Goal: Task Accomplishment & Management: Manage account settings

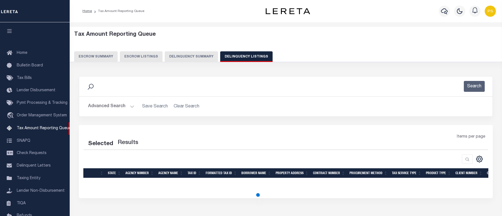
select select
select select "100"
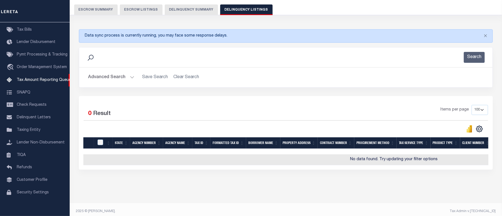
scroll to position [56, 0]
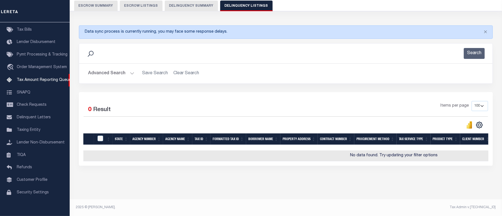
click at [113, 68] on button "Advanced Search" at bounding box center [111, 73] width 46 height 11
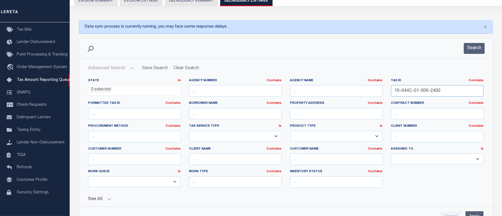
click at [407, 93] on input "16-044C-01-006-2400" at bounding box center [437, 90] width 93 height 11
paste input "7-0020-02-005-0201"
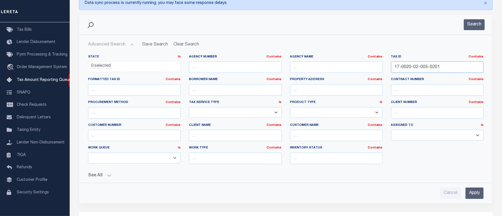
scroll to position [130, 0]
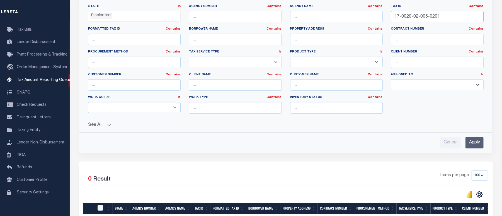
type input "17-0020-02-005-0201"
click at [476, 140] on input "Apply" at bounding box center [475, 142] width 18 height 11
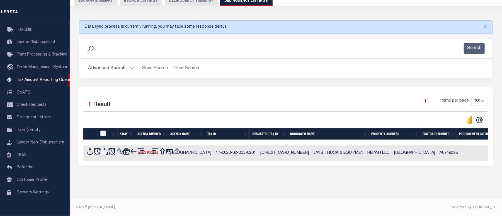
scroll to position [56, 0]
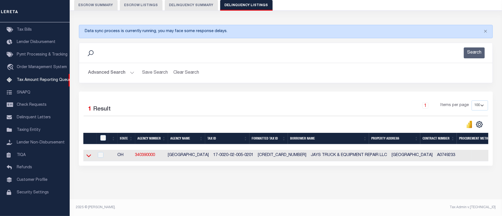
click at [89, 154] on icon at bounding box center [88, 155] width 5 height 3
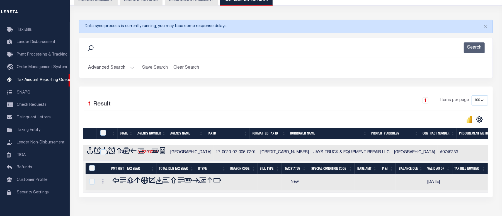
scroll to position [85, 0]
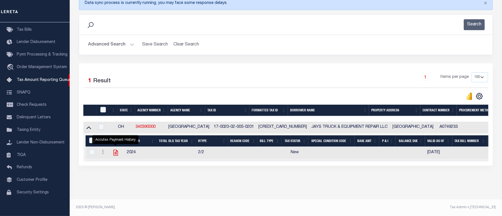
click at [115, 150] on icon "" at bounding box center [115, 152] width 7 height 7
checkbox input "true"
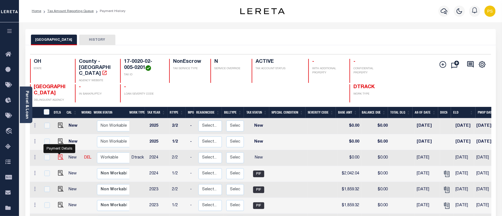
click at [59, 154] on img "" at bounding box center [61, 157] width 6 height 6
checkbox input "true"
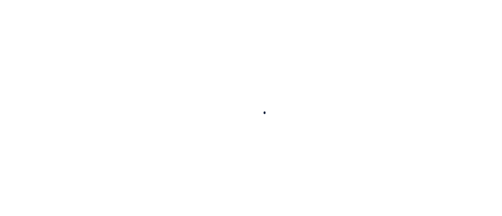
checkbox input "false"
type input "[DATE]"
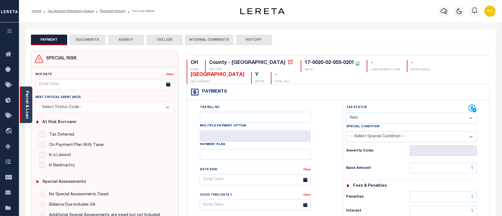
click at [27, 109] on link "Parcel & Loan" at bounding box center [27, 105] width 4 height 28
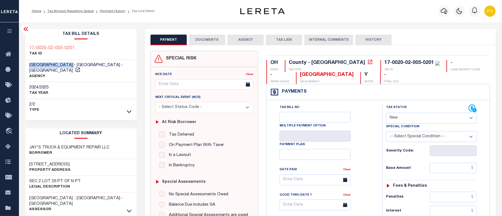
drag, startPoint x: 26, startPoint y: 66, endPoint x: 65, endPoint y: 64, distance: 39.1
click at [65, 64] on div "[GEOGRAPHIC_DATA] - [GEOGRAPHIC_DATA] - [GEOGRAPHIC_DATA] AGENCY" at bounding box center [81, 71] width 112 height 23
copy span "[GEOGRAPHIC_DATA] -"
click at [444, 119] on select "- Select Status Code - Open Due/Unpaid Paid Incomplete No Tax Due Internal Refu…" at bounding box center [431, 118] width 91 height 11
select select "PYD"
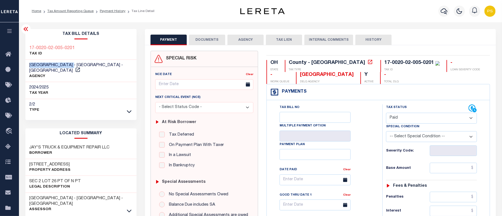
click at [386, 113] on select "- Select Status Code - Open Due/Unpaid Paid Incomplete No Tax Due Internal Refu…" at bounding box center [431, 118] width 91 height 11
type input "[DATE]"
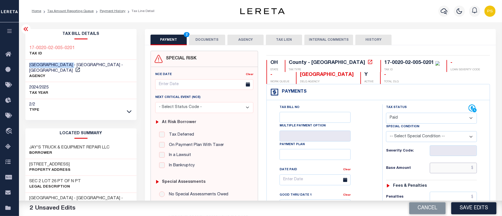
click at [456, 169] on input "text" at bounding box center [453, 168] width 47 height 11
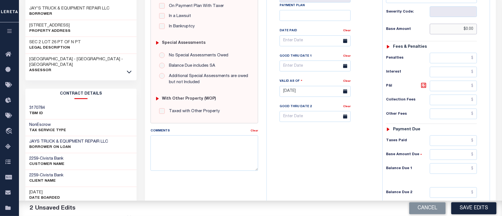
scroll to position [186, 0]
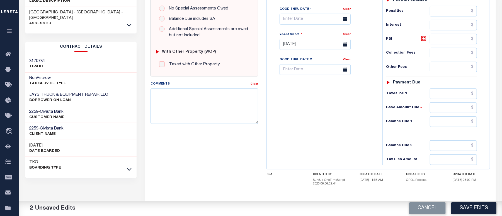
type input "$0.00"
click at [452, 127] on input "text" at bounding box center [453, 121] width 47 height 11
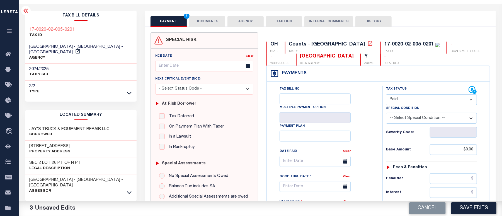
scroll to position [0, 0]
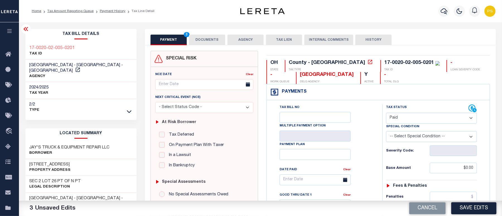
type input "$0.00"
click at [215, 41] on button "DOCUMENTS" at bounding box center [207, 40] width 36 height 11
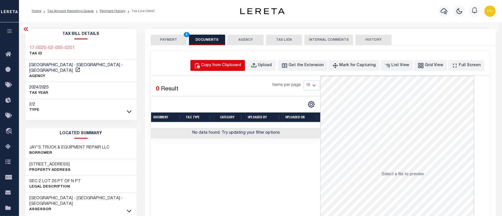
click at [242, 64] on div "Copy from Clipboard" at bounding box center [221, 65] width 40 height 6
select select "POP"
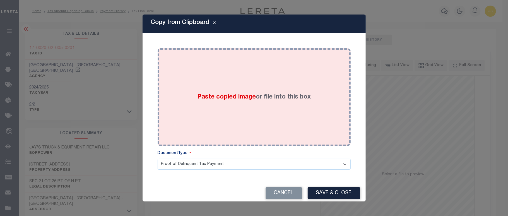
click at [275, 113] on div "Paste copied image or file into this box" at bounding box center [254, 96] width 185 height 89
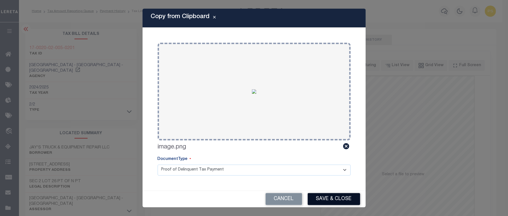
click at [338, 201] on button "Save & Close" at bounding box center [334, 199] width 52 height 12
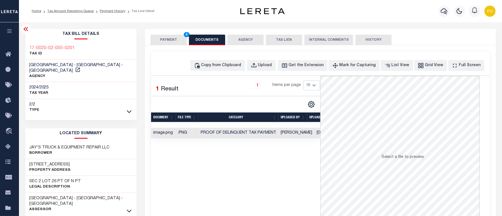
click at [168, 38] on button "PAYMENT 4" at bounding box center [169, 40] width 36 height 11
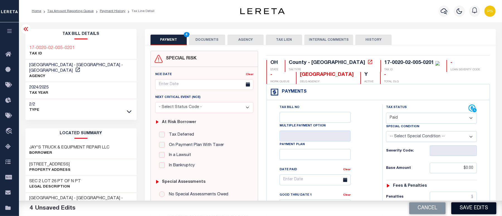
click at [483, 208] on button "Save Edits" at bounding box center [474, 208] width 45 height 12
checkbox input "false"
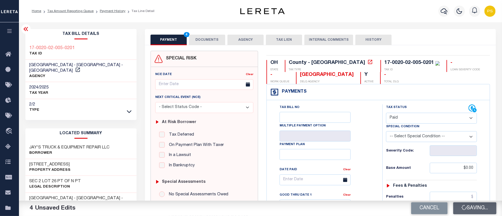
type input "$0"
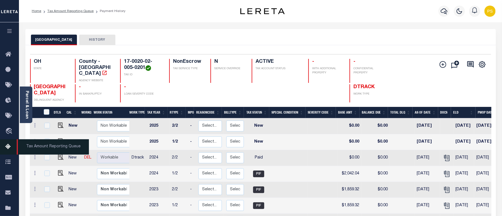
click at [8, 150] on icon at bounding box center [9, 146] width 9 height 7
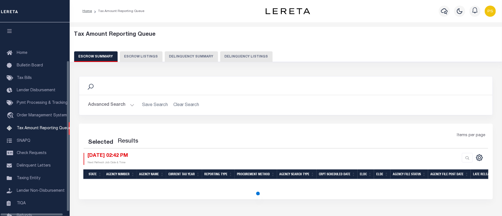
select select "100"
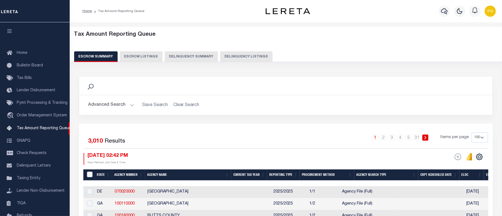
scroll to position [48, 0]
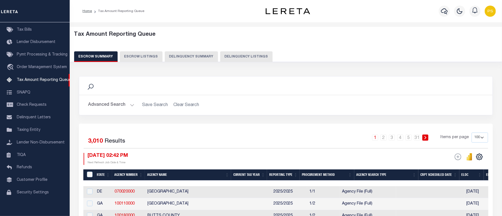
click at [245, 56] on button "Delinquency Listings" at bounding box center [246, 56] width 52 height 11
select select "100"
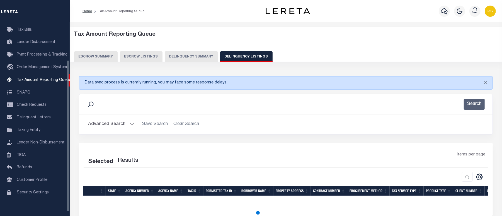
select select "100"
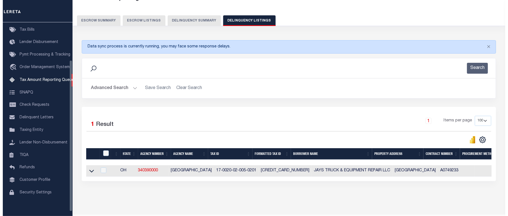
scroll to position [56, 0]
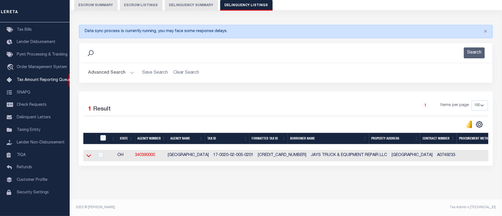
click at [91, 153] on icon at bounding box center [88, 156] width 5 height 6
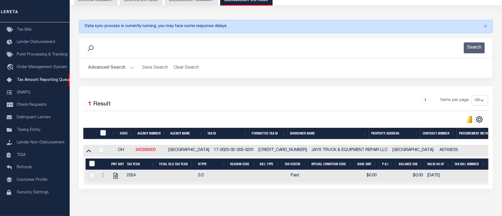
click at [93, 166] on input "&nbsp;" at bounding box center [92, 164] width 6 height 6
checkbox input "true"
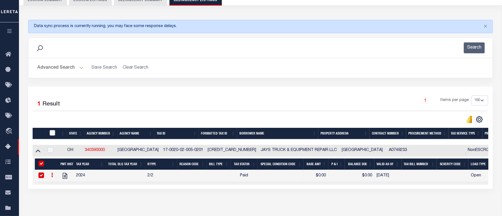
click at [52, 133] on input "checkbox" at bounding box center [53, 133] width 6 height 6
checkbox input "true"
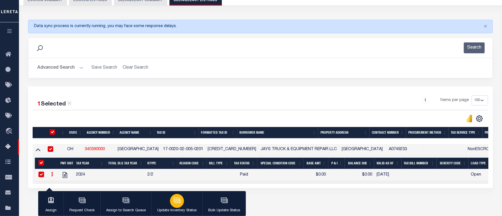
click at [167, 201] on button "Update Inventory Status" at bounding box center [176, 203] width 51 height 25
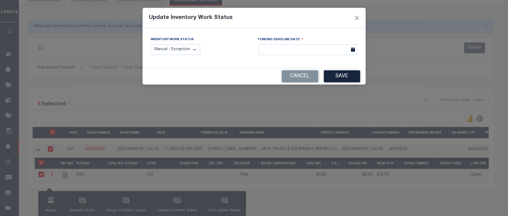
click at [180, 54] on select "Manual - Exception Pended - Awaiting Search Late Add Exception Completed" at bounding box center [176, 49] width 50 height 11
select select "4"
click at [151, 44] on select "Manual - Exception Pended - Awaiting Search Late Add Exception Completed" at bounding box center [176, 49] width 50 height 11
click at [337, 75] on button "Save" at bounding box center [342, 76] width 36 height 12
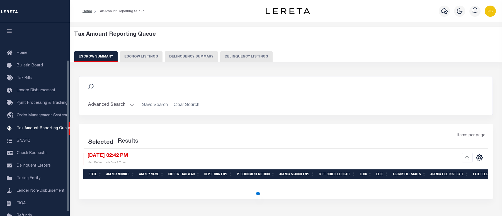
click at [240, 59] on button "Delinquency Listings" at bounding box center [246, 56] width 52 height 11
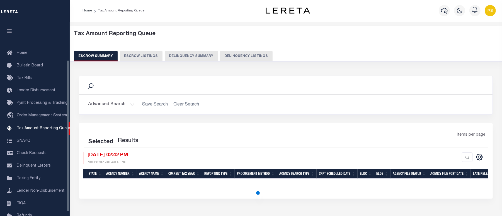
select select "100"
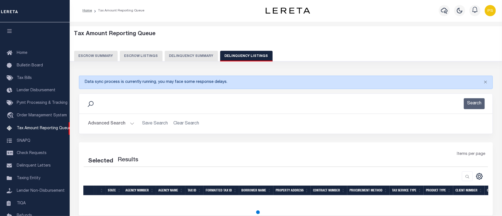
select select "100"
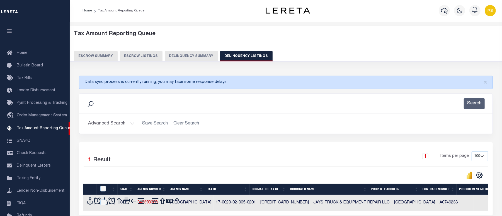
scroll to position [48, 0]
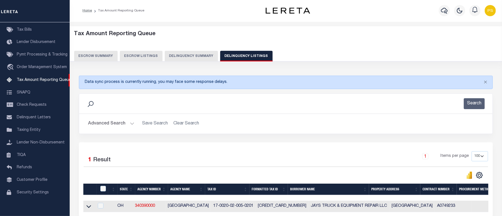
click at [112, 123] on button "Advanced Search" at bounding box center [111, 123] width 46 height 11
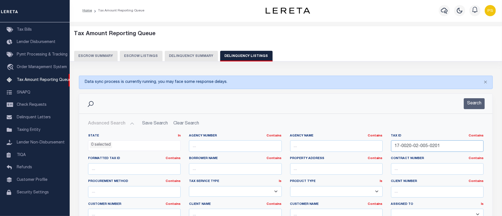
click at [411, 143] on input "17-0020-02-005-0201" at bounding box center [437, 145] width 93 height 11
paste input "30-04-029-01"
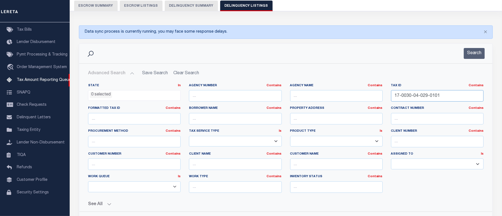
scroll to position [75, 0]
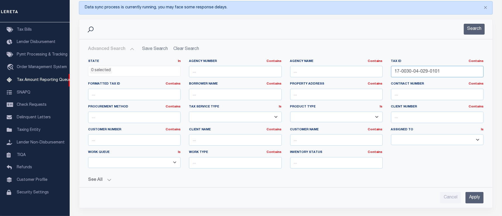
type input "17-0030-04-029-0101"
click at [478, 200] on input "Apply" at bounding box center [475, 197] width 18 height 11
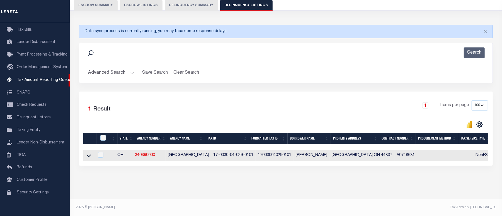
scroll to position [56, 0]
click at [87, 153] on icon at bounding box center [88, 156] width 5 height 6
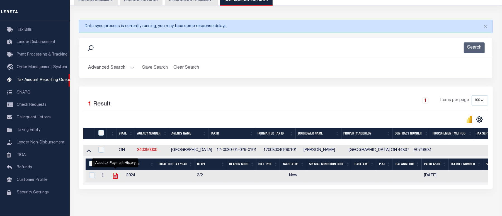
click at [113, 179] on icon "" at bounding box center [115, 176] width 4 height 6
checkbox input "true"
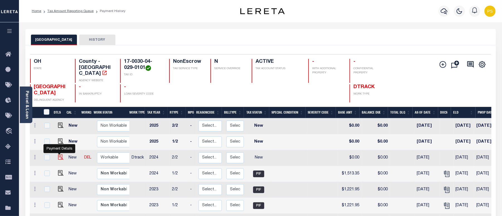
click at [58, 154] on img "" at bounding box center [61, 157] width 6 height 6
checkbox input "true"
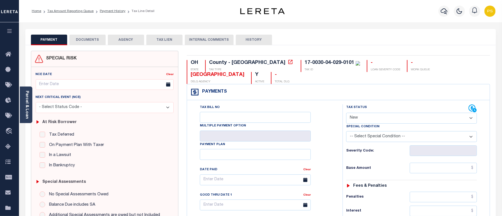
click at [359, 113] on select "- Select Status Code - Open Due/Unpaid Paid Incomplete No Tax Due Internal Refu…" at bounding box center [411, 118] width 131 height 11
select select "PYD"
click at [346, 113] on select "- Select Status Code - Open Due/Unpaid Paid Incomplete No Tax Due Internal Refu…" at bounding box center [411, 118] width 131 height 11
type input "[DATE]"
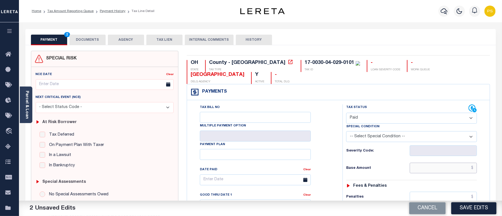
click at [454, 163] on input "text" at bounding box center [443, 168] width 67 height 11
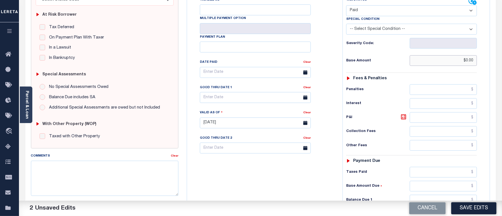
scroll to position [149, 0]
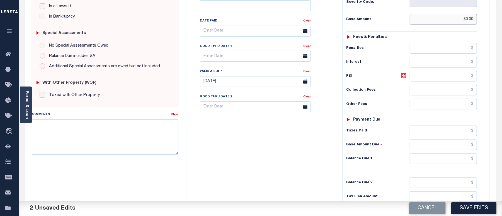
type input "$0.00"
click at [458, 153] on input "text" at bounding box center [443, 158] width 67 height 11
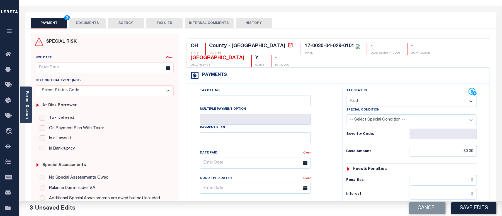
scroll to position [0, 0]
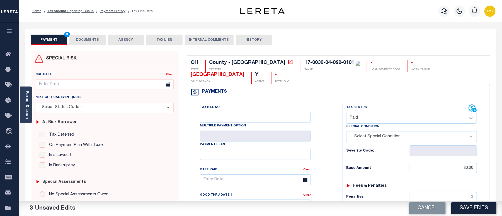
type input "$0.00"
click at [81, 40] on button "DOCUMENTS" at bounding box center [87, 40] width 36 height 11
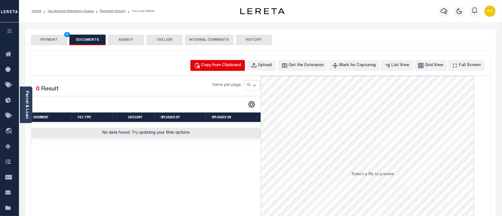
click at [232, 68] on div "Copy from Clipboard" at bounding box center [221, 65] width 40 height 6
select select "POP"
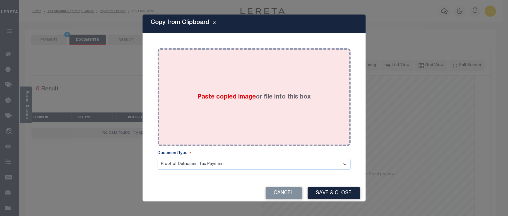
click at [212, 112] on div "Paste copied image or file into this box" at bounding box center [254, 96] width 185 height 89
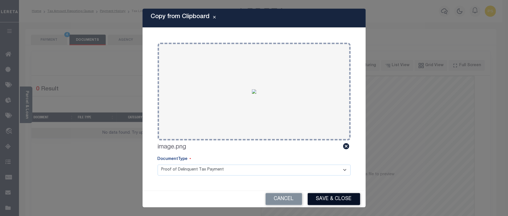
click at [351, 196] on button "Save & Close" at bounding box center [334, 199] width 52 height 12
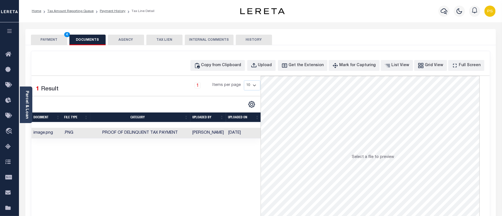
click at [54, 42] on button "PAYMENT 4" at bounding box center [49, 40] width 36 height 11
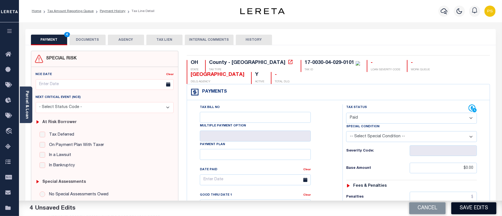
click at [481, 212] on button "Save Edits" at bounding box center [474, 208] width 45 height 12
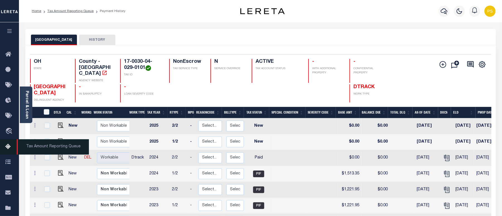
click at [7, 150] on icon at bounding box center [9, 146] width 9 height 7
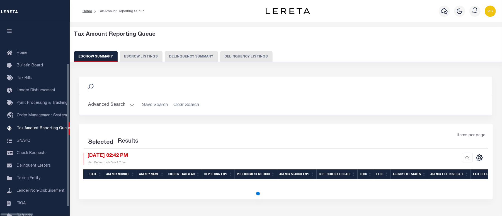
click at [228, 57] on button "Delinquency Listings" at bounding box center [246, 56] width 52 height 11
select select "100"
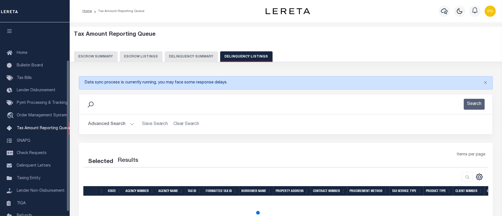
scroll to position [48, 0]
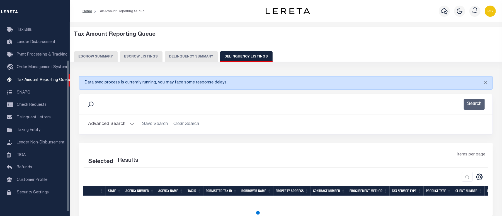
select select "100"
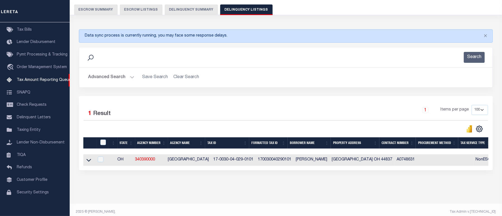
scroll to position [56, 0]
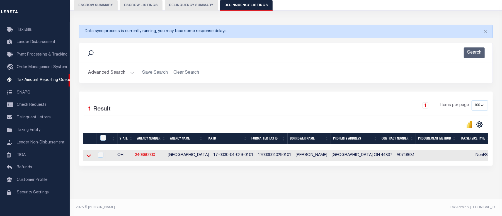
click at [88, 154] on icon at bounding box center [88, 155] width 5 height 3
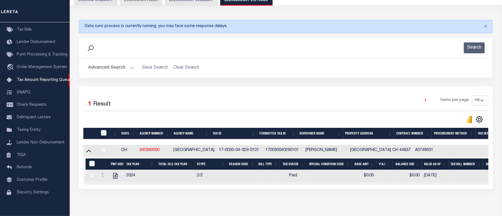
click at [93, 164] on input "&nbsp;" at bounding box center [92, 164] width 6 height 6
checkbox input "true"
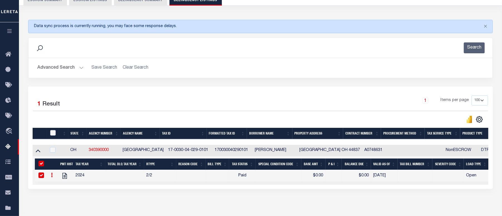
click at [53, 134] on input "checkbox" at bounding box center [53, 133] width 6 height 6
checkbox input "true"
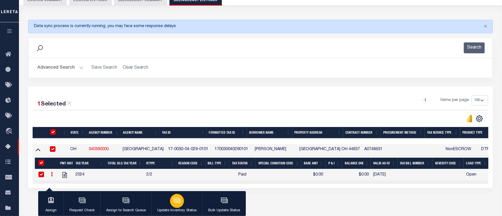
click at [180, 205] on div "button" at bounding box center [177, 201] width 14 height 14
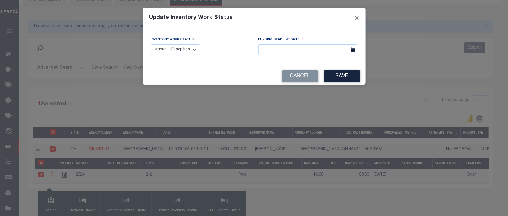
click at [183, 54] on select "Manual - Exception Pended - Awaiting Search Late Add Exception Completed" at bounding box center [176, 49] width 50 height 11
select select "4"
click at [151, 44] on select "Manual - Exception Pended - Awaiting Search Late Add Exception Completed" at bounding box center [176, 49] width 50 height 11
click at [350, 78] on button "Save" at bounding box center [342, 76] width 36 height 12
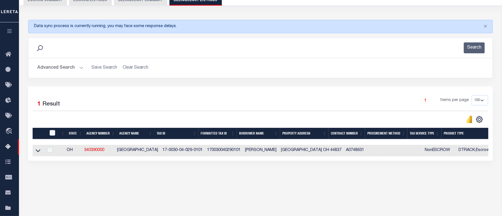
click at [56, 68] on button "Advanced Search" at bounding box center [60, 67] width 46 height 11
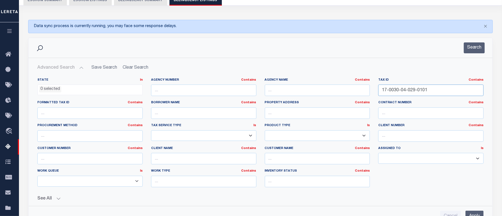
click at [410, 93] on input "17-0030-04-029-0101" at bounding box center [431, 90] width 105 height 11
paste input "2"
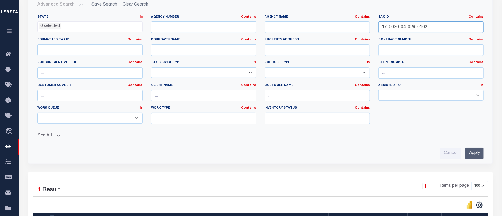
scroll to position [131, 0]
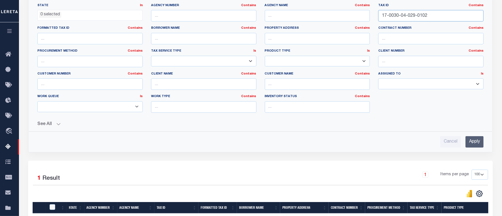
type input "17-0030-04-029-0102"
click at [475, 145] on input "Apply" at bounding box center [475, 141] width 18 height 11
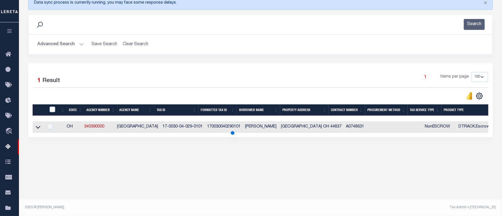
scroll to position [80, 0]
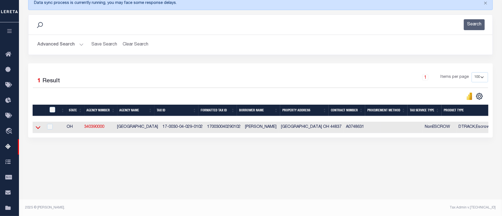
click at [38, 129] on icon at bounding box center [38, 127] width 5 height 6
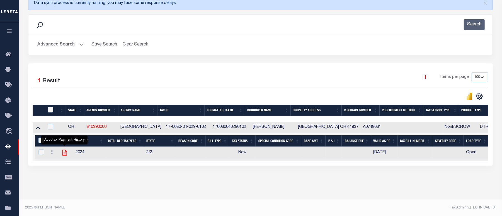
click at [63, 156] on icon "" at bounding box center [64, 152] width 7 height 7
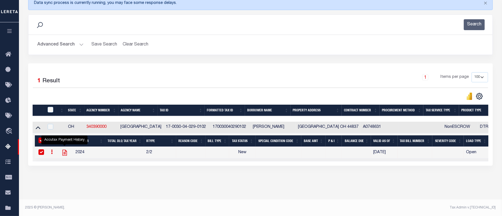
checkbox input "true"
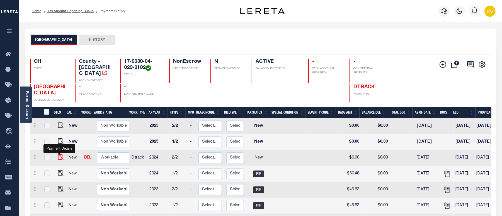
click at [58, 154] on img "" at bounding box center [61, 157] width 6 height 6
checkbox input "true"
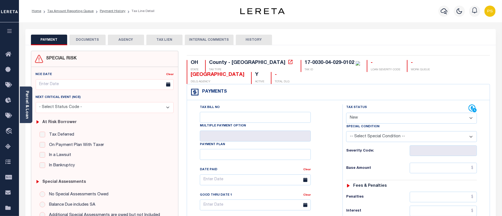
click at [374, 113] on select "- Select Status Code - Open Due/Unpaid Paid Incomplete No Tax Due Internal Refu…" at bounding box center [411, 118] width 131 height 11
select select "PYD"
click at [346, 113] on select "- Select Status Code - Open Due/Unpaid Paid Incomplete No Tax Due Internal Refu…" at bounding box center [411, 118] width 131 height 11
type input "[DATE]"
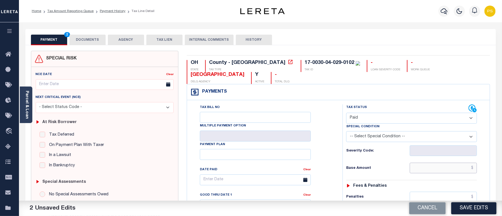
click at [428, 163] on input "text" at bounding box center [443, 168] width 67 height 11
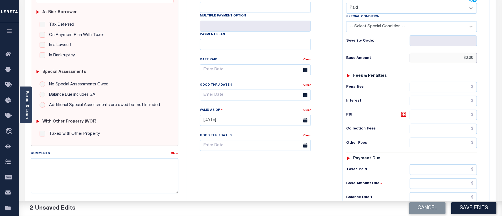
scroll to position [112, 0]
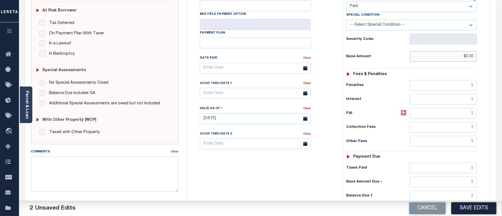
type input "$0.00"
click at [434, 191] on input "text" at bounding box center [443, 196] width 67 height 11
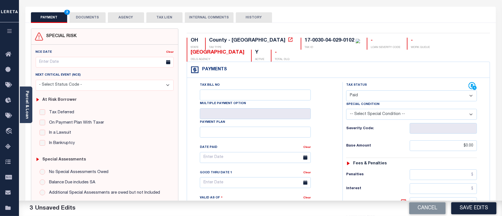
scroll to position [0, 0]
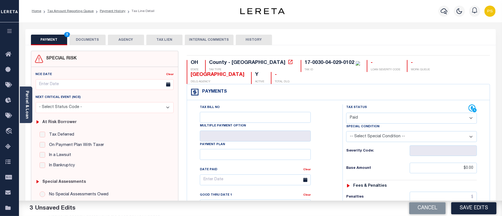
type input "$0.00"
click at [95, 42] on button "DOCUMENTS" at bounding box center [87, 40] width 36 height 11
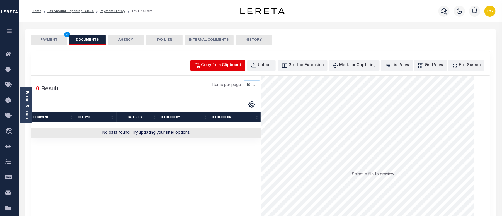
click at [239, 65] on div "Copy from Clipboard" at bounding box center [221, 65] width 40 height 6
select select "POP"
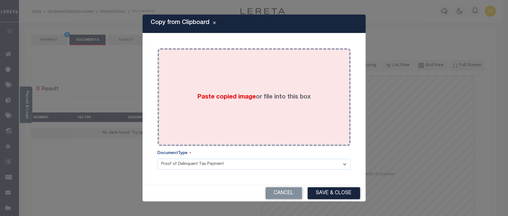
click at [220, 107] on div "Paste copied image or file into this box" at bounding box center [254, 96] width 185 height 89
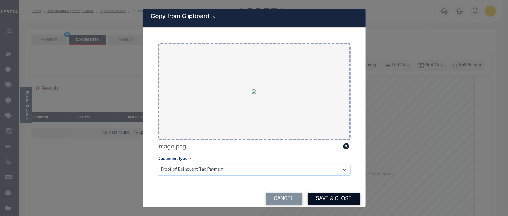
click at [340, 201] on button "Save & Close" at bounding box center [334, 199] width 52 height 12
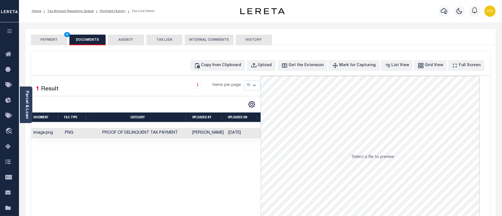
click at [51, 42] on button "PAYMENT 4" at bounding box center [49, 40] width 36 height 11
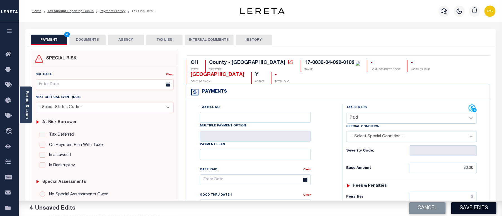
click at [467, 208] on button "Save Edits" at bounding box center [474, 208] width 45 height 12
checkbox input "false"
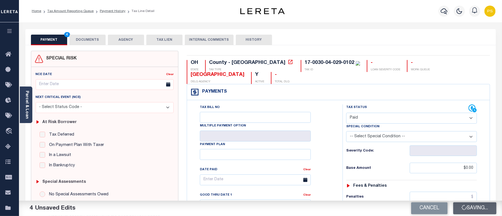
type input "$0"
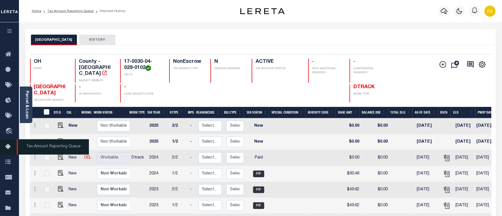
click at [8, 148] on icon at bounding box center [9, 146] width 9 height 7
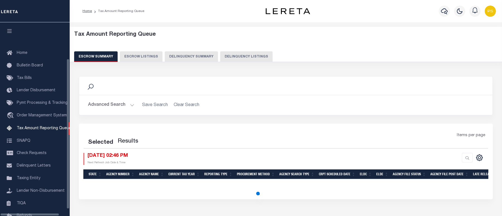
click at [244, 55] on button "Delinquency Listings" at bounding box center [246, 56] width 52 height 11
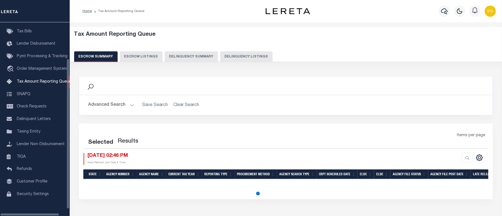
select select "100"
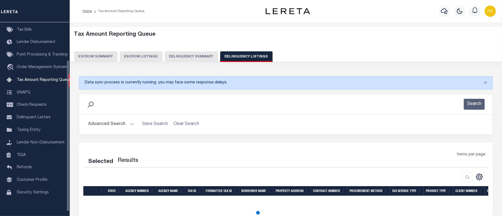
select select "100"
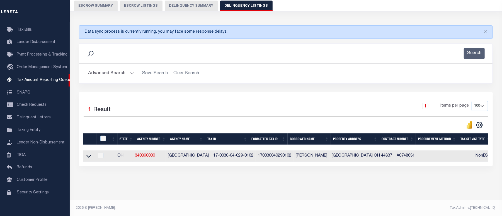
scroll to position [56, 0]
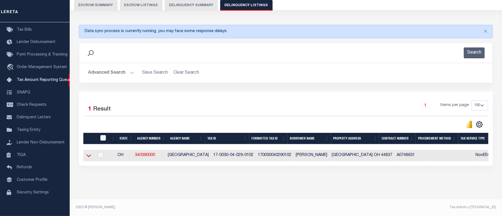
click at [90, 153] on icon at bounding box center [88, 156] width 5 height 6
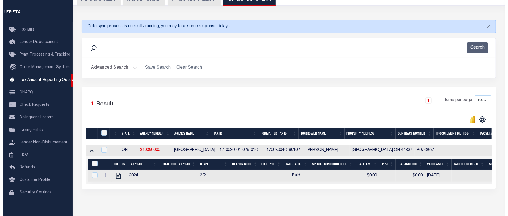
scroll to position [43, 0]
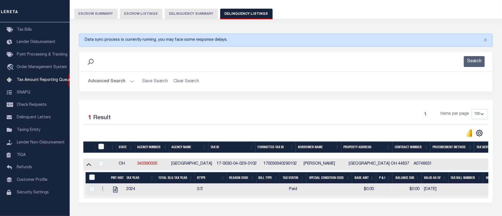
click at [92, 176] on input "&nbsp;" at bounding box center [92, 177] width 6 height 6
checkbox input "true"
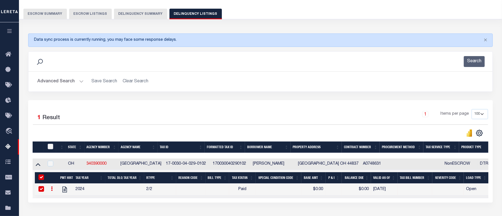
click at [50, 149] on input "checkbox" at bounding box center [51, 147] width 6 height 6
checkbox input "true"
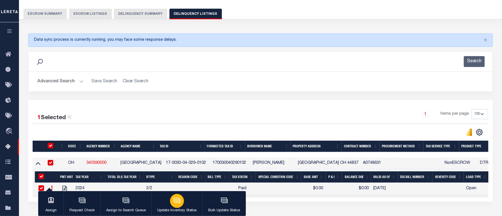
click at [177, 209] on p "Update Inventory Status" at bounding box center [177, 211] width 40 height 6
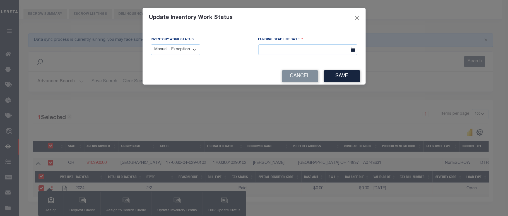
click at [184, 53] on select "Manual - Exception Pended - Awaiting Search Late Add Exception Completed" at bounding box center [176, 49] width 50 height 11
select select "4"
click at [151, 44] on select "Manual - Exception Pended - Awaiting Search Late Add Exception Completed" at bounding box center [176, 49] width 50 height 11
click at [346, 74] on button "Save" at bounding box center [342, 76] width 36 height 12
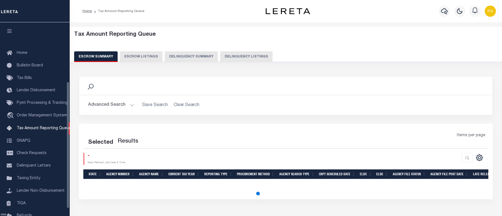
click at [220, 51] on button "Delinquency Listings" at bounding box center [246, 56] width 52 height 11
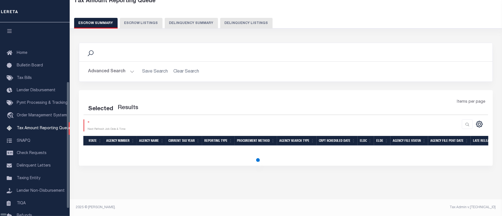
scroll to position [48, 0]
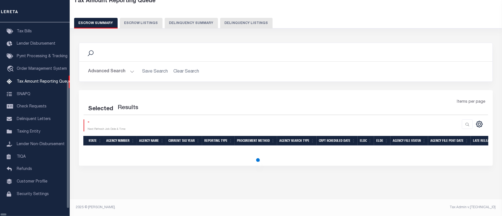
select select
select select "100"
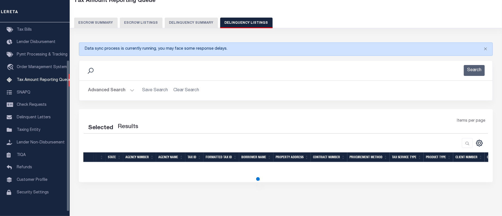
select select "100"
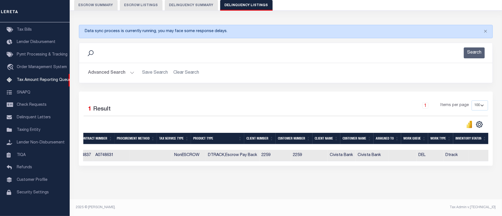
scroll to position [0, 0]
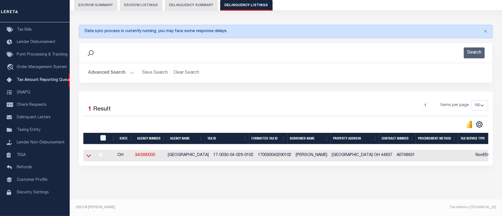
click at [89, 153] on icon at bounding box center [88, 156] width 5 height 6
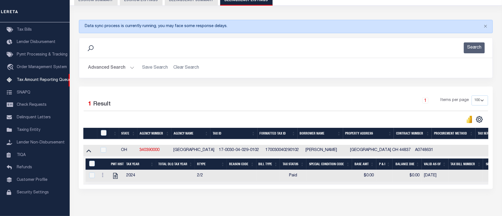
scroll to position [85, 0]
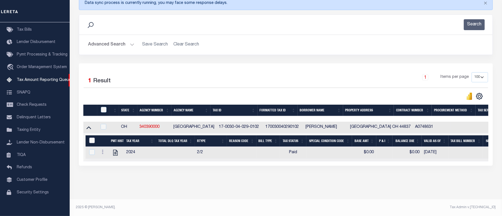
click at [92, 138] on input "&nbsp;" at bounding box center [92, 141] width 6 height 6
checkbox input "true"
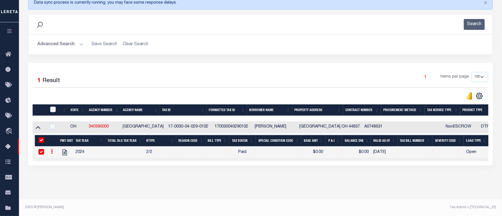
click at [62, 42] on button "Advanced Search" at bounding box center [60, 44] width 46 height 11
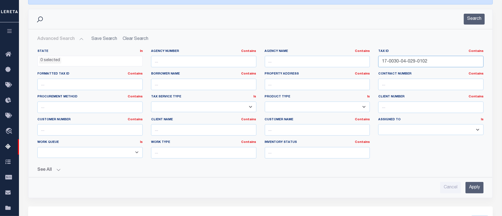
click at [396, 61] on input "17-0030-04-029-0102" at bounding box center [431, 61] width 105 height 11
paste input "5-008-0101"
type input "17-0030-05-008-0101"
click at [478, 187] on input "Apply" at bounding box center [475, 187] width 18 height 11
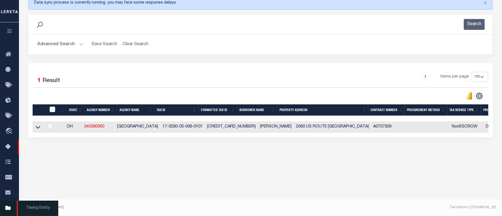
scroll to position [80, 0]
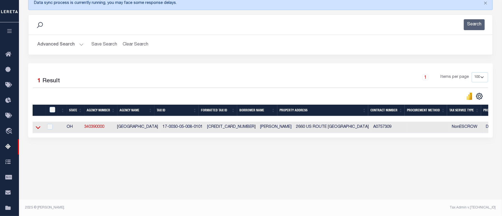
click at [39, 130] on icon at bounding box center [38, 127] width 5 height 6
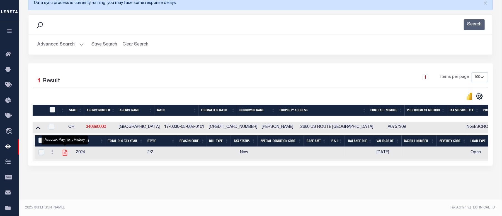
click at [65, 155] on icon "" at bounding box center [64, 152] width 7 height 7
checkbox input "true"
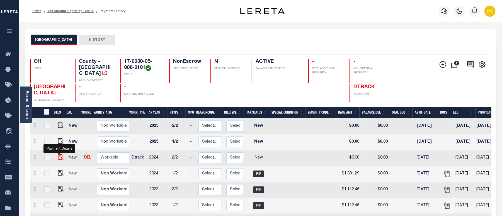
click at [58, 154] on img "" at bounding box center [61, 157] width 6 height 6
checkbox input "true"
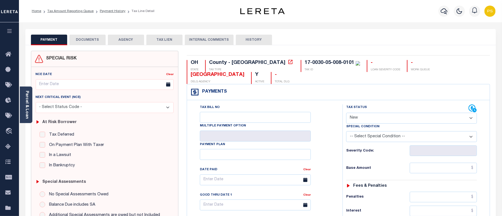
click at [364, 113] on select "- Select Status Code - Open Due/Unpaid Paid Incomplete No Tax Due Internal Refu…" at bounding box center [411, 118] width 131 height 11
select select "PYD"
click at [346, 113] on select "- Select Status Code - Open Due/Unpaid Paid Incomplete No Tax Due Internal Refu…" at bounding box center [411, 118] width 131 height 11
type input "10/10/2025"
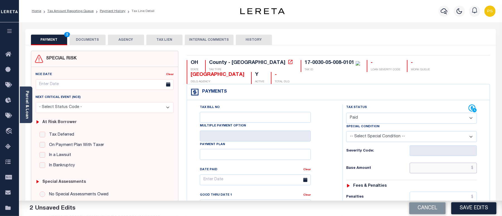
click at [437, 163] on input "text" at bounding box center [443, 168] width 67 height 11
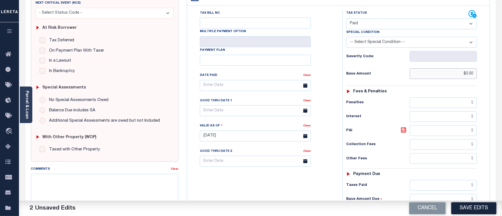
scroll to position [112, 0]
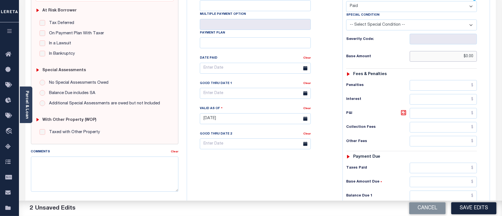
type input "$0.00"
click at [440, 191] on input "text" at bounding box center [443, 196] width 67 height 11
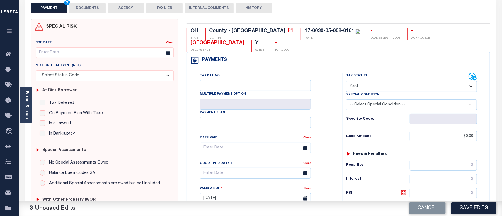
scroll to position [0, 0]
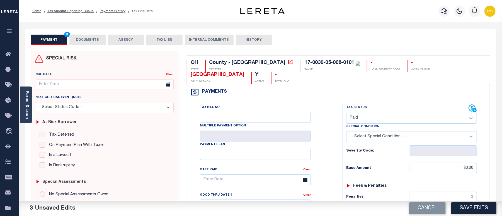
type input "$0.00"
click at [89, 44] on button "DOCUMENTS" at bounding box center [87, 40] width 36 height 11
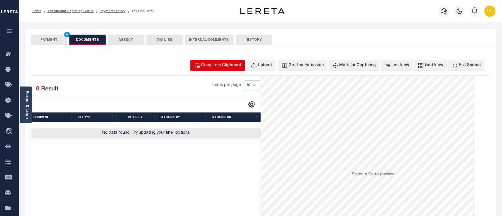
click at [221, 69] on button "Copy from Clipboard" at bounding box center [218, 65] width 55 height 11
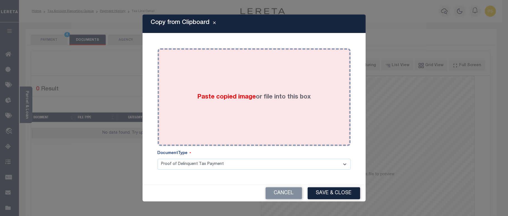
click at [219, 113] on div "Paste copied image or file into this box" at bounding box center [254, 96] width 185 height 89
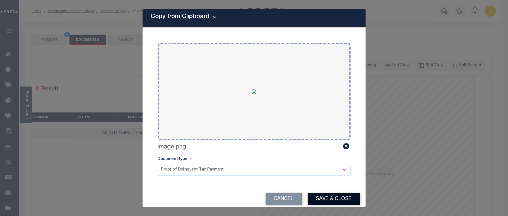
click at [331, 196] on button "Save & Close" at bounding box center [334, 199] width 52 height 12
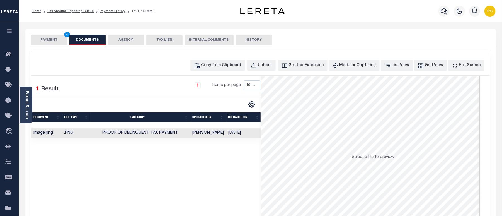
click at [47, 45] on div "SPECIAL RISK NCE Date Clear" at bounding box center [260, 148] width 471 height 207
click at [51, 44] on button "PAYMENT 4" at bounding box center [49, 40] width 36 height 11
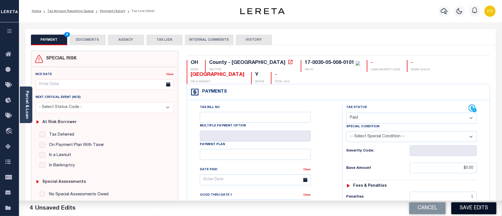
click at [471, 211] on button "Save Edits" at bounding box center [474, 208] width 45 height 12
checkbox input "false"
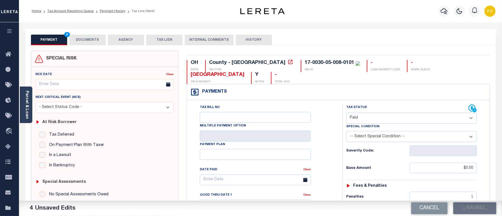
type input "$0"
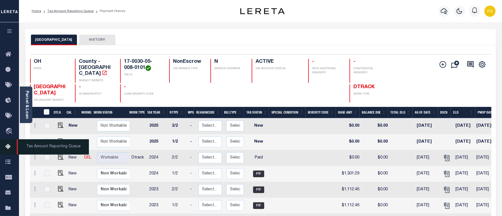
click at [8, 146] on icon at bounding box center [9, 146] width 9 height 7
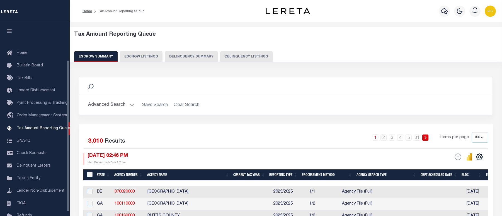
click at [242, 57] on button "Delinquency Listings" at bounding box center [246, 56] width 52 height 11
select select "100"
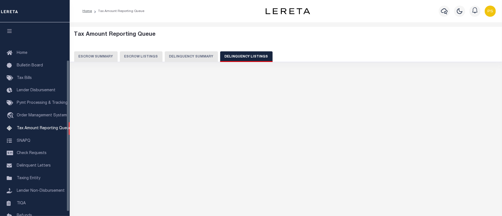
scroll to position [48, 0]
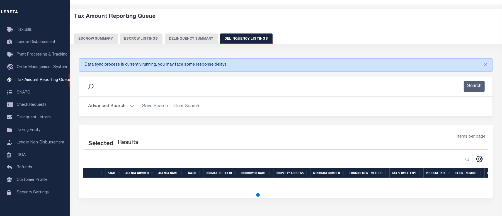
select select "100"
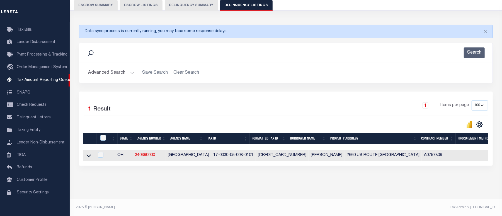
scroll to position [55, 0]
click at [89, 153] on icon at bounding box center [88, 156] width 5 height 6
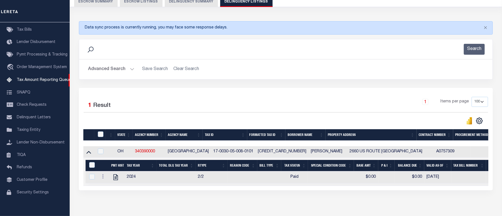
scroll to position [85, 0]
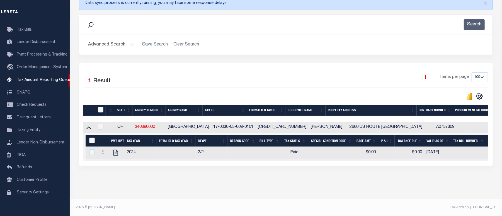
click at [92, 138] on input "&nbsp;" at bounding box center [92, 141] width 6 height 6
checkbox input "true"
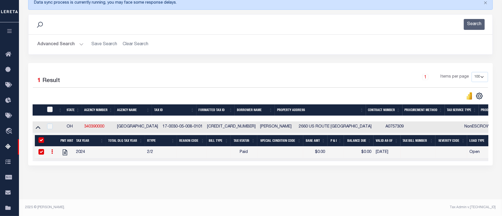
click at [49, 107] on input "checkbox" at bounding box center [50, 110] width 6 height 6
checkbox input "true"
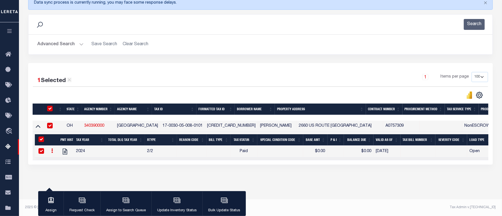
scroll to position [84, 0]
click at [181, 201] on div "button" at bounding box center [177, 201] width 14 height 14
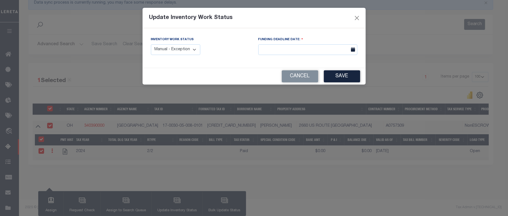
click at [181, 51] on select "Manual - Exception Pended - Awaiting Search Late Add Exception Completed" at bounding box center [176, 49] width 50 height 11
select select "4"
click at [151, 44] on select "Manual - Exception Pended - Awaiting Search Late Add Exception Completed" at bounding box center [176, 49] width 50 height 11
click at [344, 81] on button "Save" at bounding box center [342, 76] width 36 height 12
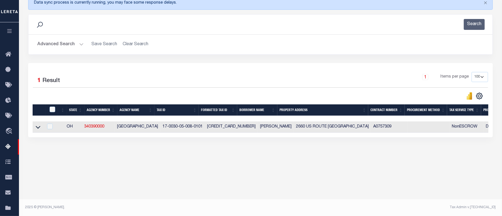
scroll to position [80, 0]
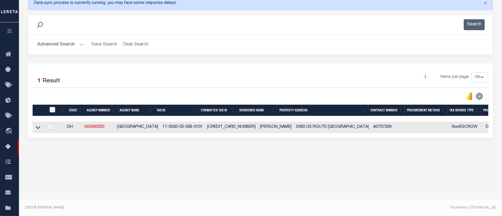
click at [63, 42] on button "Advanced Search" at bounding box center [60, 44] width 46 height 11
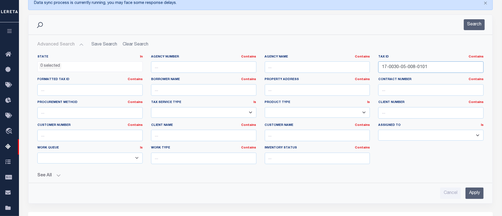
click at [387, 69] on input "17-0030-05-008-0101" at bounding box center [431, 66] width 105 height 11
paste input "40-01-008-0200"
type input "17-0040-01-008-0200"
click at [473, 200] on div "Advanced Search Save Search Clear Search tblassign_wrapper_dynamictable_____Def…" at bounding box center [260, 119] width 464 height 168
click at [474, 197] on input "Apply" at bounding box center [475, 192] width 18 height 11
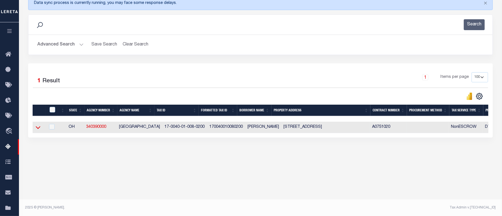
click at [37, 129] on icon at bounding box center [38, 127] width 5 height 3
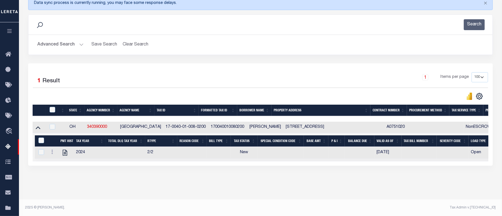
scroll to position [85, 0]
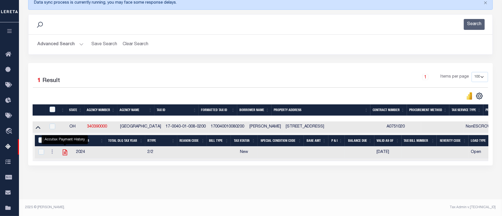
click at [62, 151] on icon "" at bounding box center [64, 152] width 7 height 7
checkbox input "true"
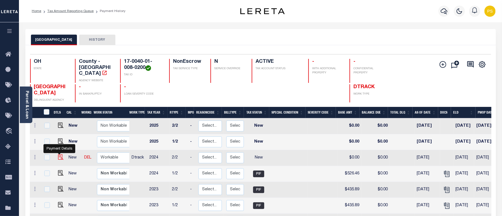
click at [60, 154] on img "" at bounding box center [61, 157] width 6 height 6
checkbox input "true"
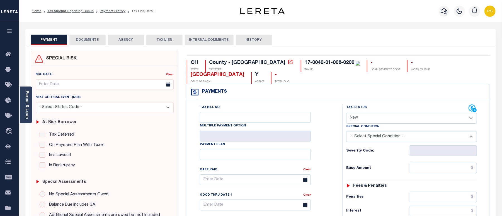
click at [365, 113] on select "- Select Status Code - Open Due/Unpaid Paid Incomplete No Tax Due Internal Refu…" at bounding box center [411, 118] width 131 height 11
select select "PYD"
click at [346, 113] on select "- Select Status Code - Open Due/Unpaid Paid Incomplete No Tax Due Internal Refu…" at bounding box center [411, 118] width 131 height 11
type input "[DATE]"
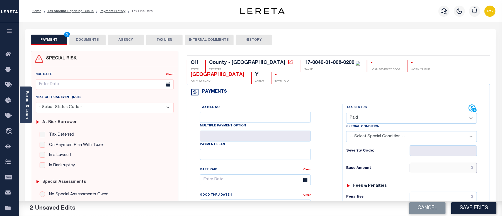
click at [435, 163] on input "text" at bounding box center [443, 168] width 67 height 11
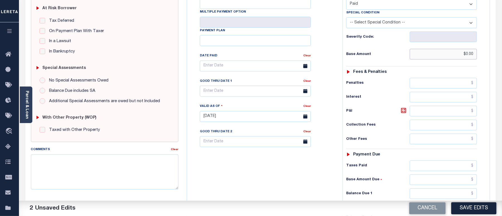
scroll to position [149, 0]
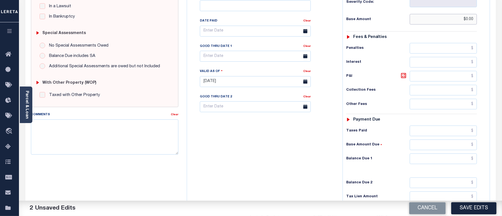
type input "$0.00"
click at [446, 153] on input "text" at bounding box center [443, 158] width 67 height 11
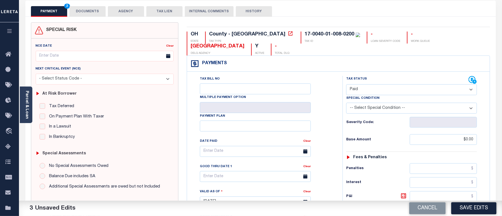
scroll to position [0, 0]
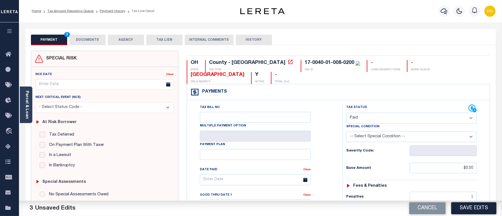
type input "$0.00"
click at [93, 39] on button "DOCUMENTS" at bounding box center [87, 40] width 36 height 11
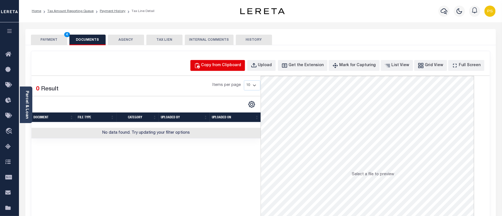
click at [223, 66] on div "Copy from Clipboard" at bounding box center [221, 65] width 40 height 6
select select "POP"
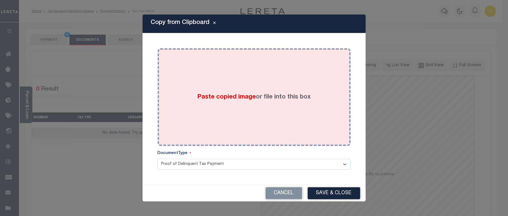
click at [225, 109] on div "Paste copied image or file into this box" at bounding box center [254, 96] width 185 height 89
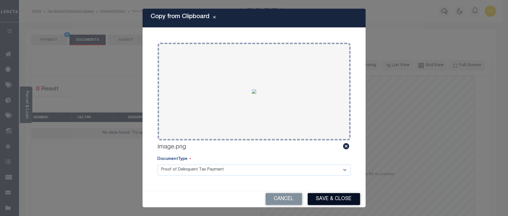
click at [344, 197] on button "Save & Close" at bounding box center [334, 199] width 52 height 12
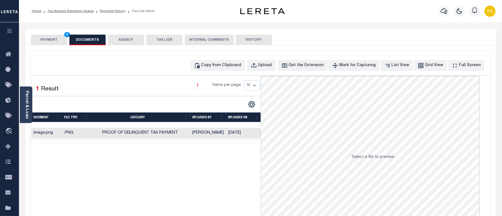
click at [49, 42] on button "PAYMENT 4" at bounding box center [49, 40] width 36 height 11
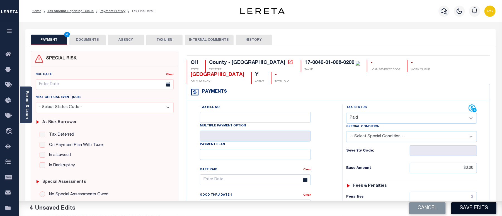
click at [481, 208] on button "Save Edits" at bounding box center [474, 208] width 45 height 12
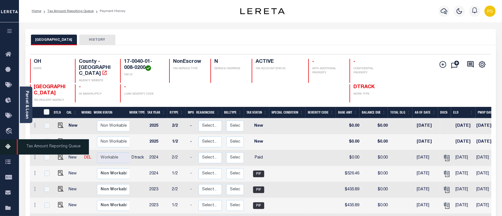
drag, startPoint x: 8, startPoint y: 147, endPoint x: 14, endPoint y: 151, distance: 6.8
click at [8, 147] on icon at bounding box center [9, 146] width 9 height 7
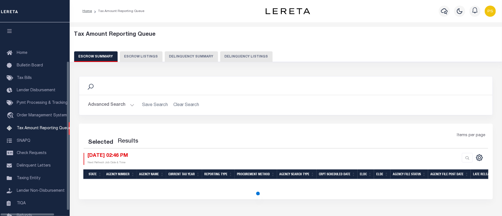
select select "100"
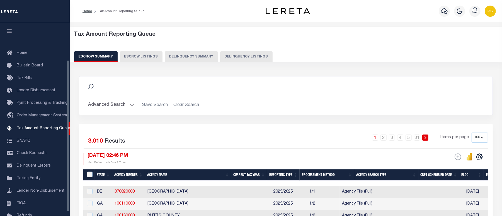
scroll to position [48, 0]
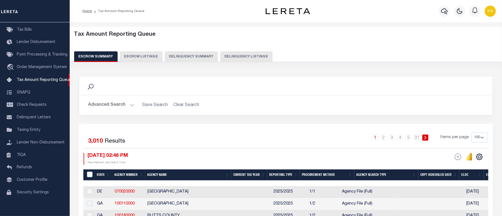
click at [239, 54] on button "Delinquency Listings" at bounding box center [246, 56] width 52 height 11
select select "100"
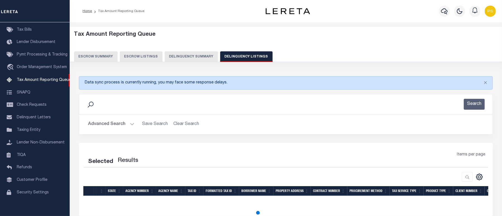
select select "100"
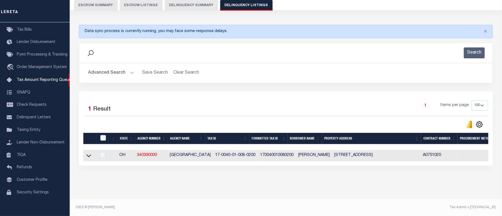
scroll to position [56, 0]
click at [88, 155] on icon at bounding box center [88, 156] width 5 height 6
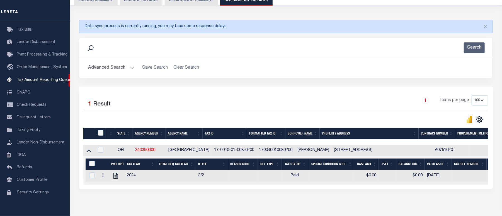
scroll to position [85, 0]
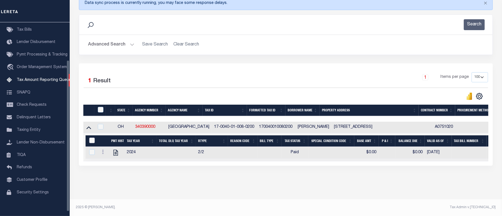
click at [93, 138] on input "&nbsp;" at bounding box center [92, 141] width 6 height 6
checkbox input "true"
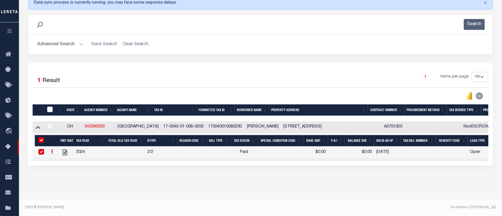
click at [50, 109] on th at bounding box center [49, 109] width 11 height 11
click at [50, 104] on th at bounding box center [49, 109] width 11 height 11
click at [50, 107] on input "checkbox" at bounding box center [50, 110] width 6 height 6
checkbox input "true"
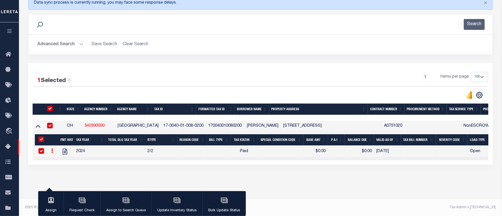
scroll to position [84, 0]
click at [174, 206] on div "button" at bounding box center [177, 201] width 14 height 14
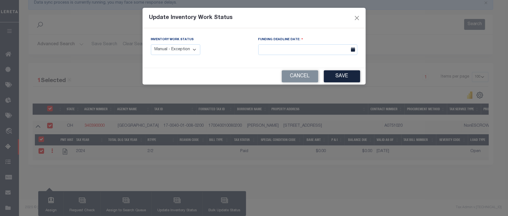
click at [183, 53] on select "Manual - Exception Pended - Awaiting Search Late Add Exception Completed" at bounding box center [176, 49] width 50 height 11
select select "4"
click at [151, 44] on select "Manual - Exception Pended - Awaiting Search Late Add Exception Completed" at bounding box center [176, 49] width 50 height 11
click at [335, 76] on button "Save" at bounding box center [342, 76] width 36 height 12
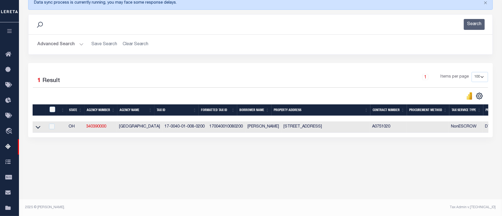
scroll to position [80, 0]
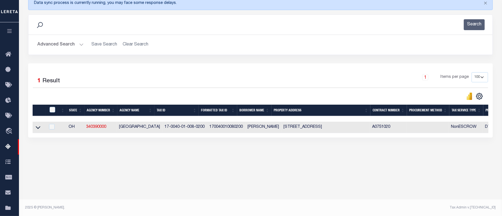
click at [60, 44] on button "Advanced Search" at bounding box center [60, 44] width 46 height 11
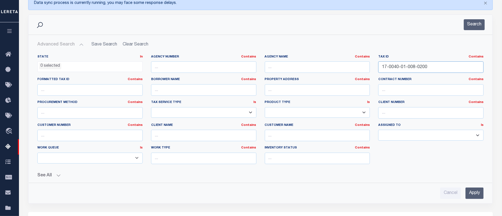
click at [394, 64] on input "17-0040-01-008-0200" at bounding box center [431, 66] width 105 height 11
paste input "3-007-00"
type input "17-0040-03-007-0000"
click at [473, 196] on input "Apply" at bounding box center [475, 192] width 18 height 11
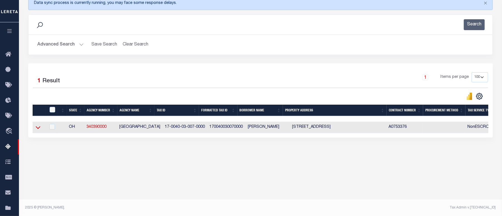
click at [39, 127] on icon at bounding box center [38, 127] width 5 height 6
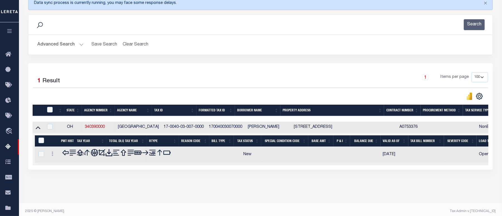
scroll to position [85, 0]
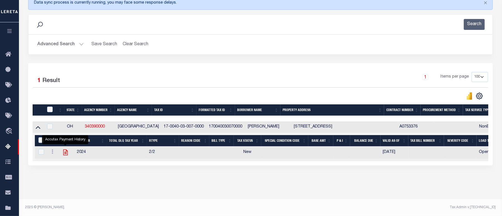
click at [66, 150] on icon "" at bounding box center [65, 152] width 7 height 7
checkbox input "true"
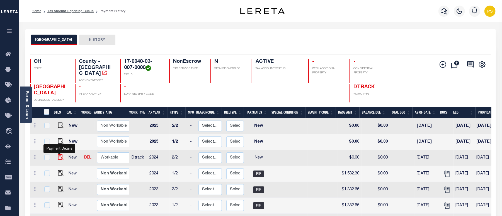
click at [60, 154] on img "" at bounding box center [61, 157] width 6 height 6
checkbox input "true"
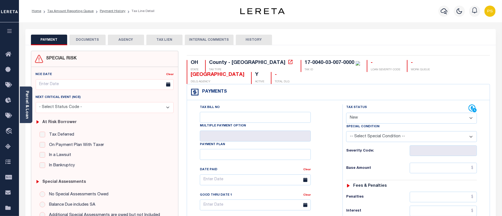
click at [360, 113] on select "- Select Status Code - Open Due/Unpaid Paid Incomplete No Tax Due Internal Refu…" at bounding box center [411, 118] width 131 height 11
select select "PYD"
click at [346, 113] on select "- Select Status Code - Open Due/Unpaid Paid Incomplete No Tax Due Internal Refu…" at bounding box center [411, 118] width 131 height 11
type input "[DATE]"
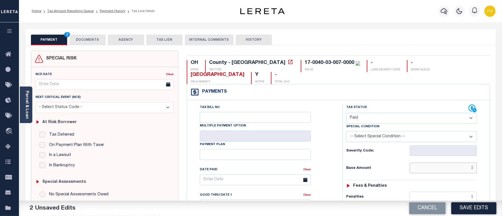
drag, startPoint x: 437, startPoint y: 159, endPoint x: 408, endPoint y: 163, distance: 29.4
click at [437, 163] on input "text" at bounding box center [443, 168] width 67 height 11
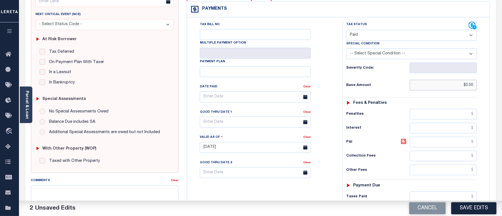
scroll to position [112, 0]
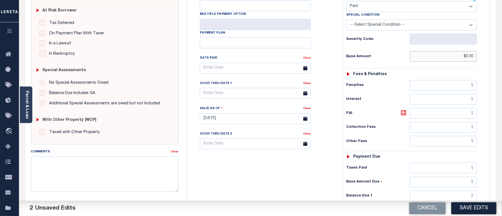
type input "$0.00"
click at [427, 191] on input "text" at bounding box center [443, 196] width 67 height 11
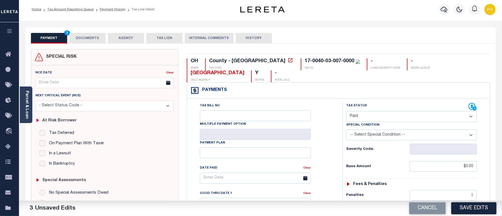
scroll to position [0, 0]
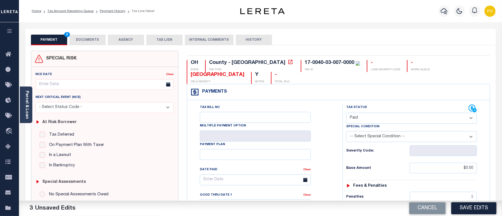
type input "$0.00"
click at [85, 40] on button "DOCUMENTS" at bounding box center [87, 40] width 36 height 11
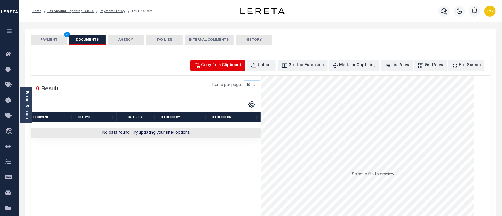
click at [224, 63] on div "Copy from Clipboard" at bounding box center [221, 65] width 40 height 6
select select "POP"
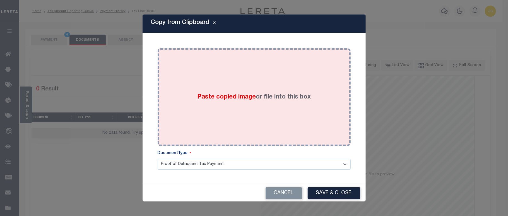
click at [233, 99] on span "Paste copied image" at bounding box center [226, 97] width 59 height 6
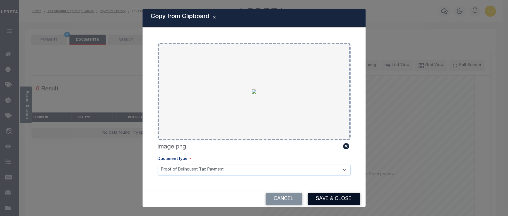
click at [334, 201] on button "Save & Close" at bounding box center [334, 199] width 52 height 12
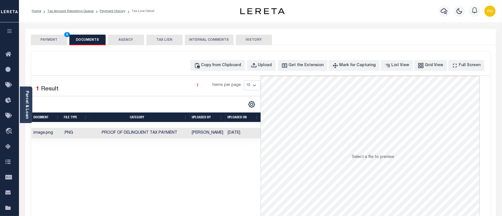
click at [45, 42] on button "PAYMENT 4" at bounding box center [49, 40] width 36 height 11
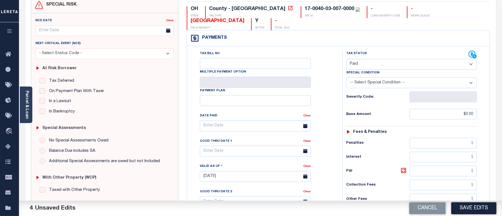
scroll to position [74, 0]
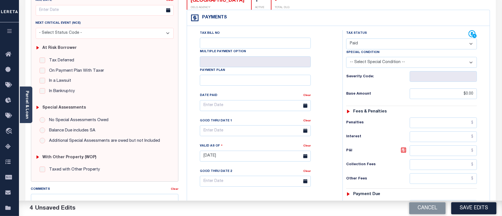
click at [474, 209] on button "Save Edits" at bounding box center [474, 208] width 45 height 12
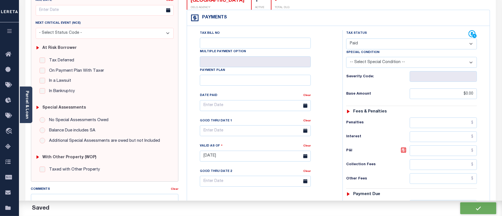
checkbox input "false"
type input "$0"
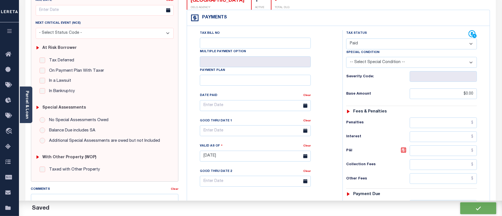
type input "$0"
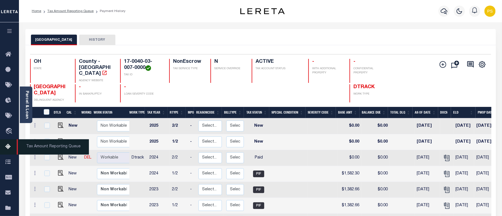
click at [8, 148] on icon at bounding box center [9, 146] width 9 height 7
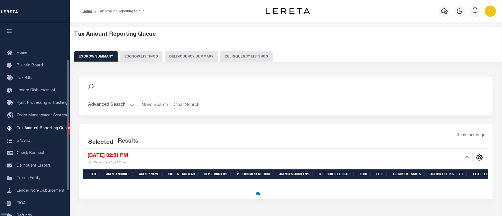
click at [220, 58] on button "Delinquency Listings" at bounding box center [246, 56] width 52 height 11
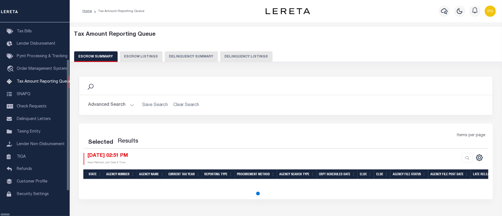
select select "100"
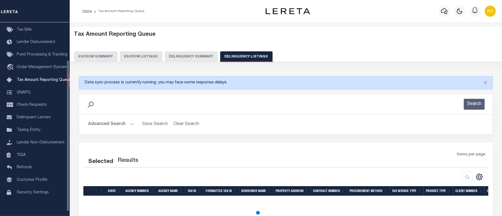
select select "100"
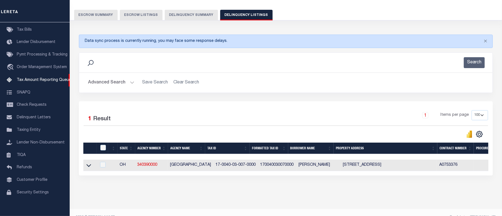
scroll to position [56, 0]
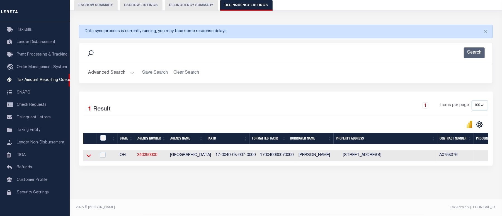
click at [87, 154] on icon at bounding box center [88, 156] width 5 height 6
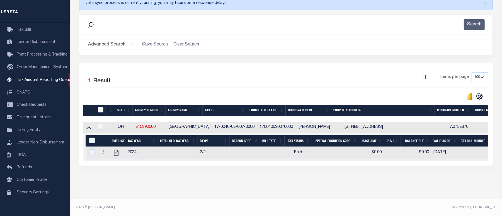
scroll to position [85, 0]
click at [93, 138] on input "&nbsp;" at bounding box center [92, 141] width 6 height 6
checkbox input "true"
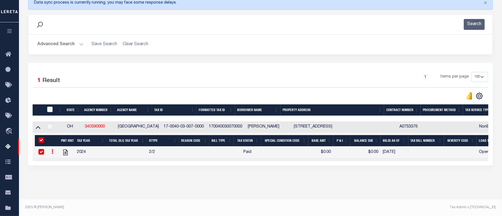
click at [50, 107] on input "checkbox" at bounding box center [50, 110] width 6 height 6
checkbox input "true"
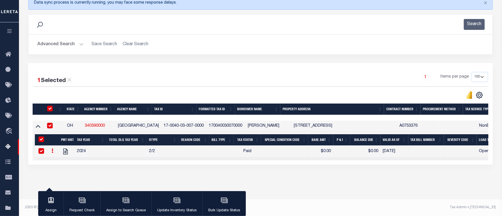
scroll to position [84, 0]
click at [168, 203] on button "Update Inventory Status" at bounding box center [176, 203] width 51 height 25
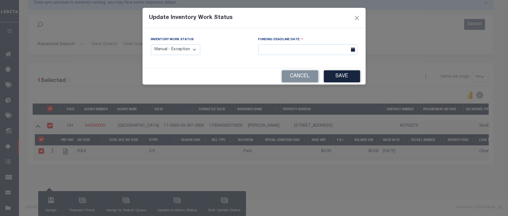
click at [168, 49] on select "Manual - Exception Pended - Awaiting Search Late Add Exception Completed" at bounding box center [176, 49] width 50 height 11
select select "4"
click at [151, 44] on select "Manual - Exception Pended - Awaiting Search Late Add Exception Completed" at bounding box center [176, 49] width 50 height 11
click at [345, 78] on button "Save" at bounding box center [342, 76] width 36 height 12
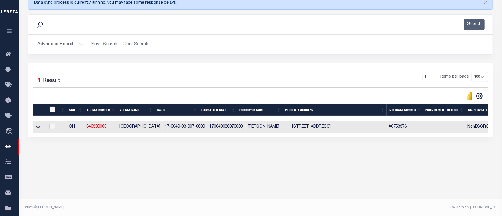
scroll to position [80, 0]
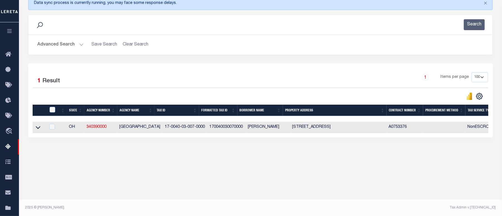
click at [58, 46] on button "Advanced Search" at bounding box center [60, 44] width 46 height 11
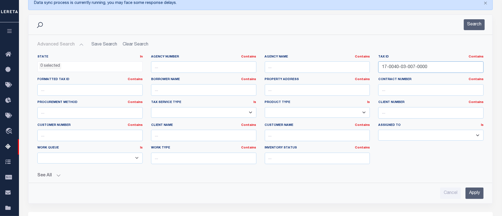
click at [393, 66] on input "17-0040-03-007-0000" at bounding box center [431, 66] width 105 height 11
paste input "4-012-01"
type input "17-0040-04-012-0100"
click at [479, 195] on input "Apply" at bounding box center [475, 192] width 18 height 11
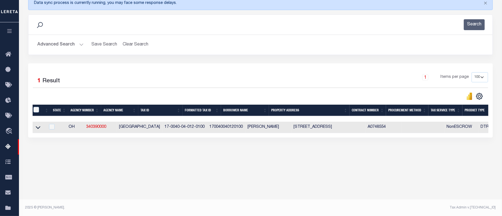
scroll to position [0, 0]
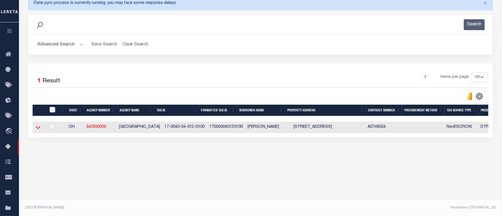
click at [39, 128] on icon at bounding box center [38, 127] width 5 height 6
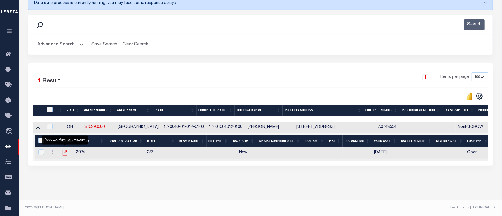
click at [65, 155] on icon "" at bounding box center [64, 153] width 4 height 6
checkbox input "true"
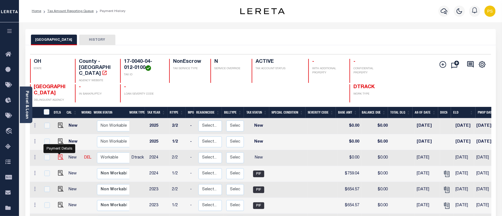
click at [58, 154] on img "" at bounding box center [61, 157] width 6 height 6
checkbox input "true"
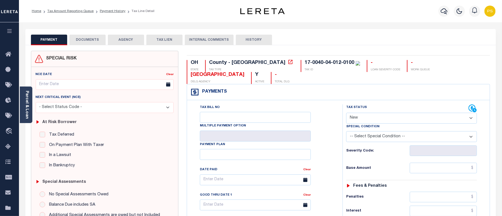
click at [358, 113] on select "- Select Status Code - Open Due/Unpaid Paid Incomplete No Tax Due Internal Refu…" at bounding box center [411, 118] width 131 height 11
select select "PYD"
click at [346, 113] on select "- Select Status Code - Open Due/Unpaid Paid Incomplete No Tax Due Internal Refu…" at bounding box center [411, 118] width 131 height 11
type input "[DATE]"
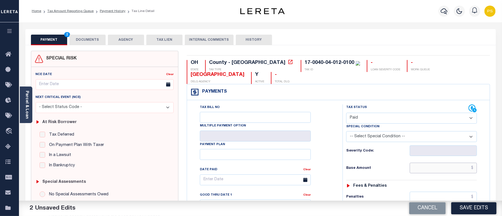
click at [442, 163] on input "text" at bounding box center [443, 168] width 67 height 11
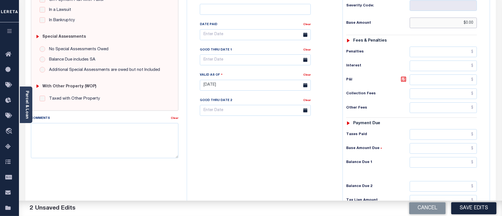
scroll to position [149, 0]
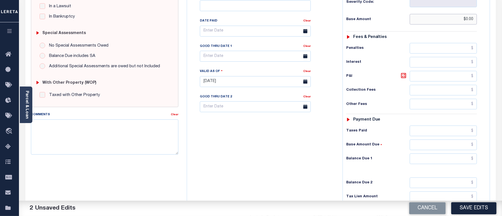
type input "$0.00"
click at [442, 153] on input "text" at bounding box center [443, 158] width 67 height 11
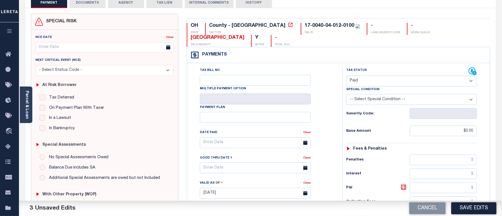
scroll to position [0, 0]
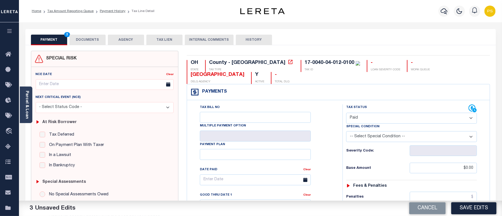
type input "$0.00"
click at [92, 40] on button "DOCUMENTS" at bounding box center [87, 40] width 36 height 11
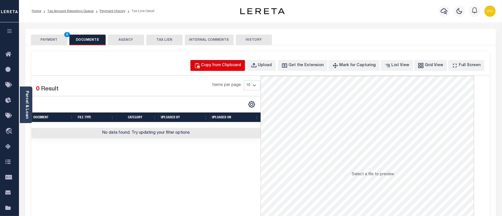
click at [236, 64] on div "Copy from Clipboard" at bounding box center [221, 65] width 40 height 6
select select "POP"
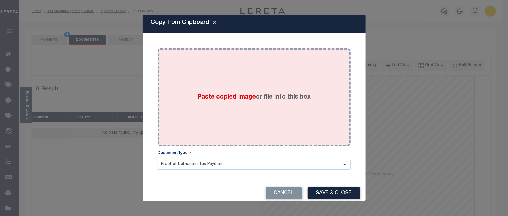
click at [257, 111] on div "Paste copied image or file into this box" at bounding box center [254, 96] width 185 height 89
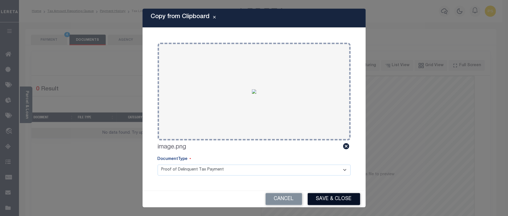
click at [329, 200] on button "Save & Close" at bounding box center [334, 199] width 52 height 12
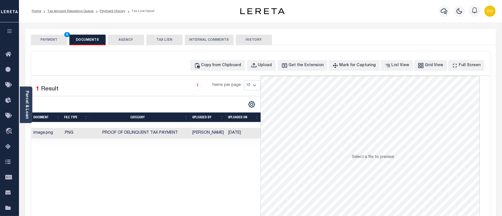
click at [42, 42] on button "PAYMENT 4" at bounding box center [49, 40] width 36 height 11
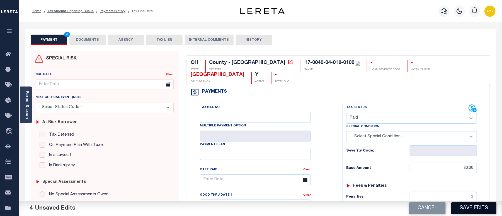
click at [477, 209] on button "Save Edits" at bounding box center [474, 208] width 45 height 12
checkbox input "false"
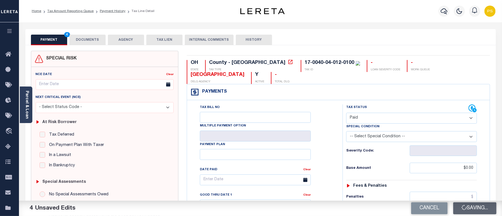
type input "$0"
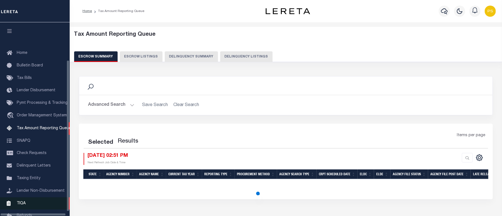
select select "100"
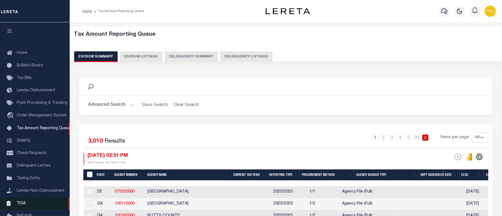
scroll to position [48, 0]
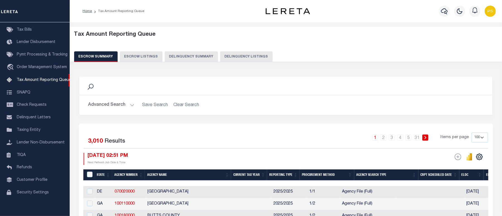
click at [245, 55] on button "Delinquency Listings" at bounding box center [246, 56] width 52 height 11
select select "100"
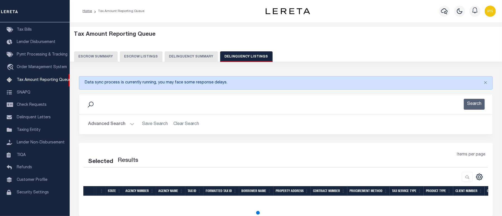
select select "100"
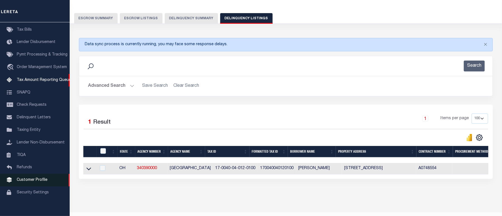
scroll to position [56, 0]
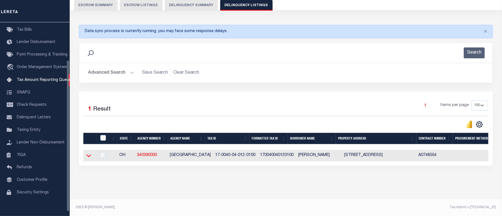
click at [88, 154] on icon at bounding box center [88, 156] width 5 height 6
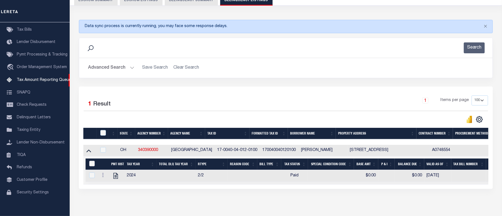
click at [93, 163] on input "&nbsp;" at bounding box center [92, 164] width 6 height 6
checkbox input "true"
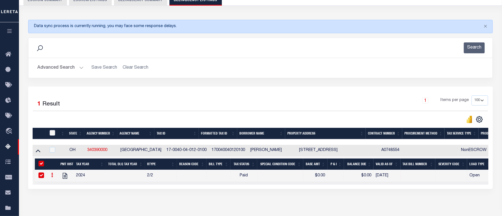
click at [53, 134] on input "checkbox" at bounding box center [53, 133] width 6 height 6
checkbox input "true"
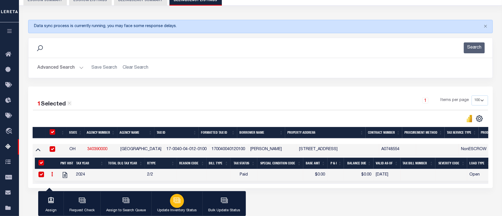
click at [180, 197] on icon "button" at bounding box center [177, 200] width 7 height 7
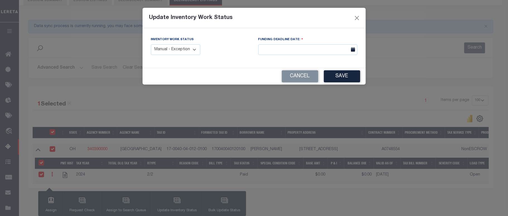
drag, startPoint x: 175, startPoint y: 49, endPoint x: 178, endPoint y: 55, distance: 7.1
click at [175, 49] on select "Manual - Exception Pended - Awaiting Search Late Add Exception Completed" at bounding box center [176, 49] width 50 height 11
select select "4"
click at [151, 44] on select "Manual - Exception Pended - Awaiting Search Late Add Exception Completed" at bounding box center [176, 49] width 50 height 11
click at [339, 81] on button "Save" at bounding box center [342, 76] width 36 height 12
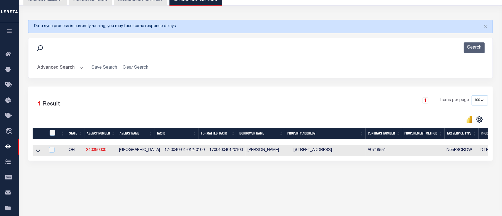
click at [54, 66] on button "Advanced Search" at bounding box center [60, 67] width 46 height 11
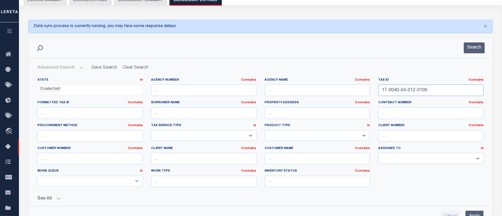
click at [395, 94] on input "17-0040-04-012-0100" at bounding box center [431, 90] width 105 height 11
paste input "9-0020-02-033"
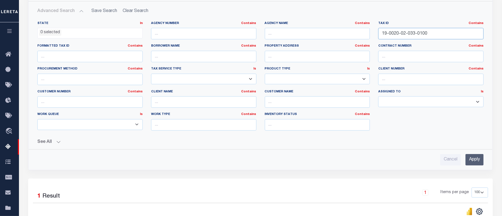
scroll to position [131, 0]
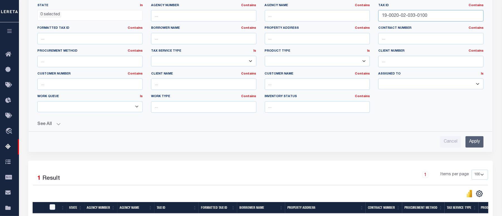
type input "19-0020-02-033-0100"
click at [473, 143] on input "Apply" at bounding box center [475, 141] width 18 height 11
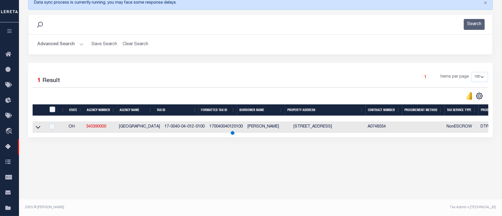
scroll to position [80, 0]
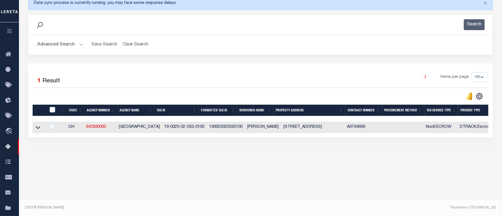
drag, startPoint x: 37, startPoint y: 130, endPoint x: 133, endPoint y: 179, distance: 107.8
click at [37, 130] on icon at bounding box center [38, 127] width 5 height 6
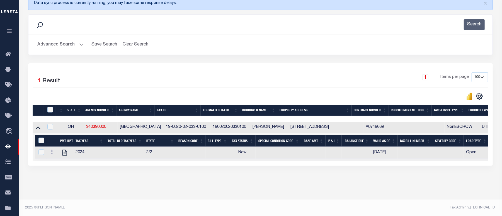
scroll to position [85, 0]
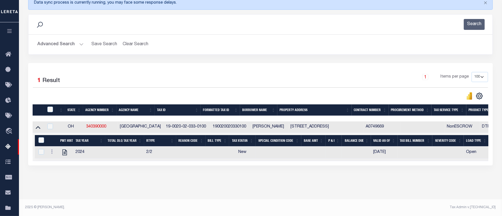
click at [59, 151] on td at bounding box center [65, 152] width 15 height 12
checkbox input "true"
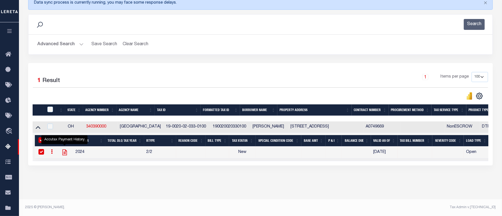
click at [65, 150] on icon "" at bounding box center [64, 153] width 4 height 6
checkbox input "false"
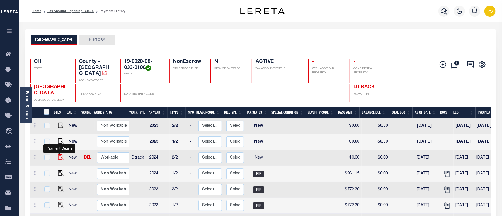
click at [59, 154] on img "" at bounding box center [61, 157] width 6 height 6
checkbox input "true"
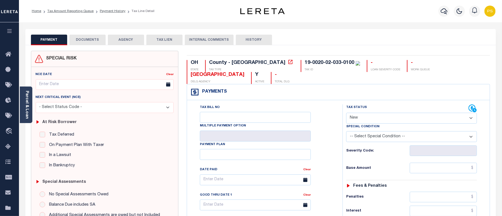
click at [391, 113] on select "- Select Status Code - Open Due/Unpaid Paid Incomplete No Tax Due Internal Refu…" at bounding box center [411, 118] width 131 height 11
select select "PYD"
click at [346, 113] on select "- Select Status Code - Open Due/Unpaid Paid Incomplete No Tax Due Internal Refu…" at bounding box center [411, 118] width 131 height 11
type input "[DATE]"
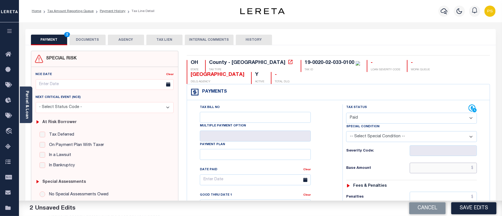
click at [435, 163] on input "text" at bounding box center [443, 168] width 67 height 11
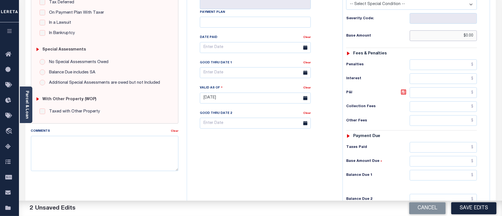
scroll to position [149, 0]
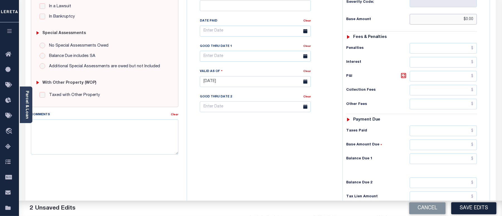
type input "$0.00"
click at [443, 153] on input "text" at bounding box center [443, 158] width 67 height 11
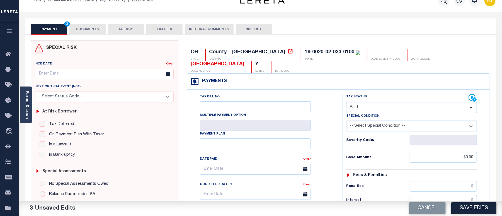
scroll to position [0, 0]
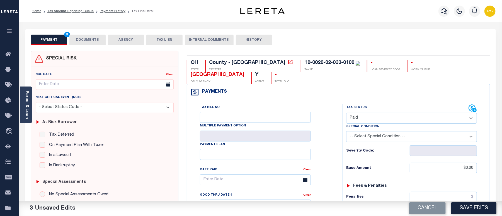
type input "$0.00"
click at [91, 44] on button "DOCUMENTS" at bounding box center [87, 40] width 36 height 11
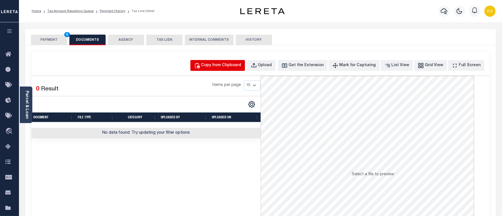
click at [223, 69] on button "Copy from Clipboard" at bounding box center [218, 65] width 55 height 11
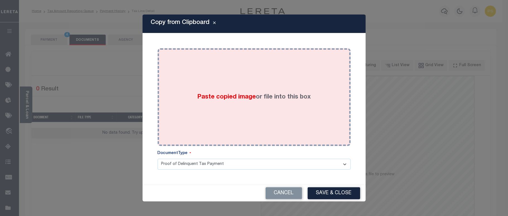
click at [235, 110] on div "Paste copied image or file into this box" at bounding box center [254, 96] width 185 height 89
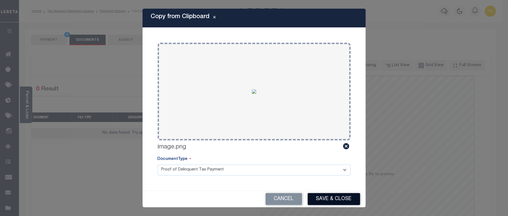
click at [330, 198] on button "Save & Close" at bounding box center [334, 199] width 52 height 12
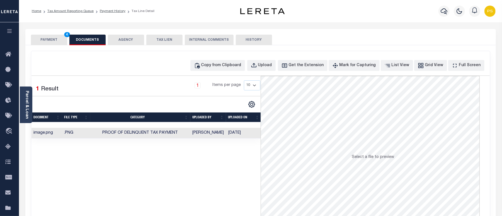
click at [47, 39] on button "PAYMENT 4" at bounding box center [49, 40] width 36 height 11
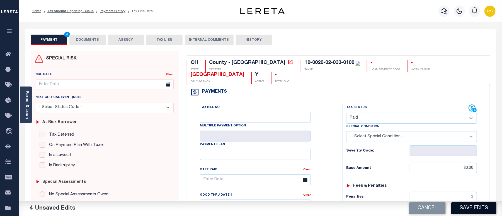
click at [481, 211] on button "Save Edits" at bounding box center [474, 208] width 45 height 12
checkbox input "false"
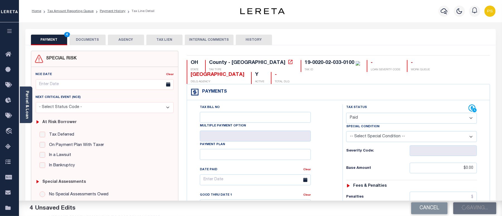
type input "$0"
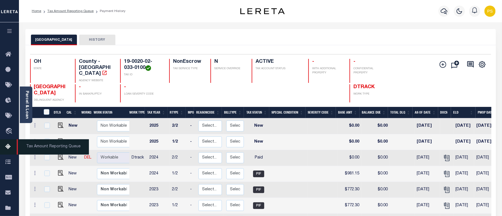
click at [6, 142] on link "Tax Amount Reporting Queue" at bounding box center [9, 146] width 19 height 15
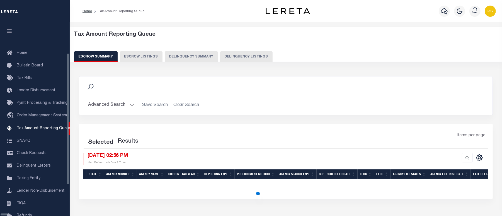
select select "100"
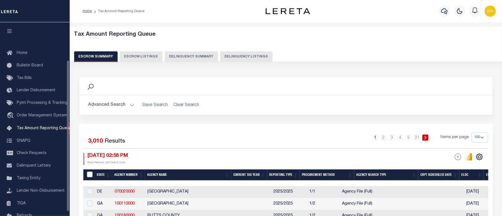
scroll to position [48, 0]
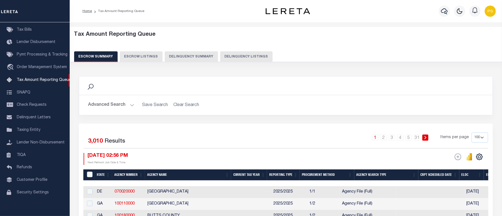
click at [241, 59] on button "Delinquency Listings" at bounding box center [246, 56] width 52 height 11
select select "100"
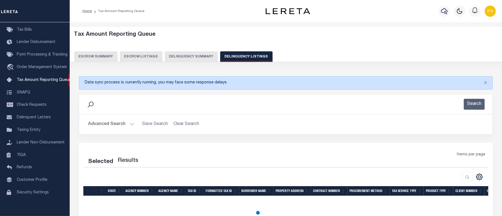
select select "100"
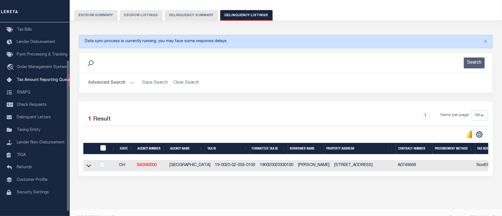
scroll to position [56, 0]
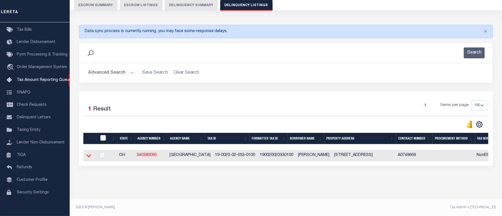
click at [88, 154] on icon at bounding box center [88, 155] width 5 height 3
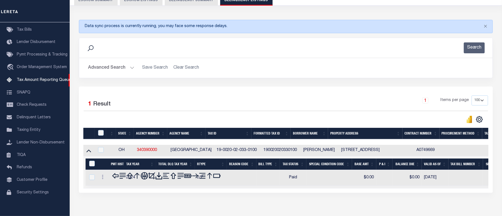
scroll to position [85, 0]
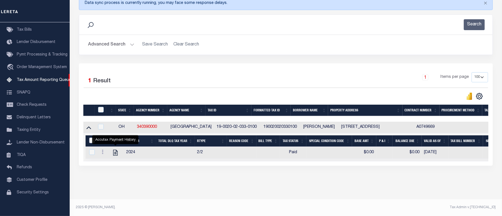
click at [91, 138] on input "&nbsp;" at bounding box center [92, 141] width 6 height 6
checkbox input "true"
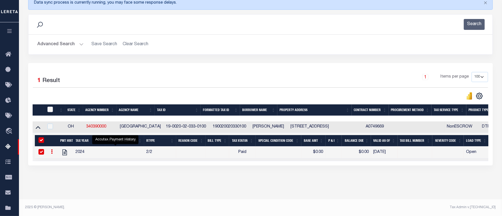
click at [50, 107] on input "checkbox" at bounding box center [50, 110] width 6 height 6
checkbox input "true"
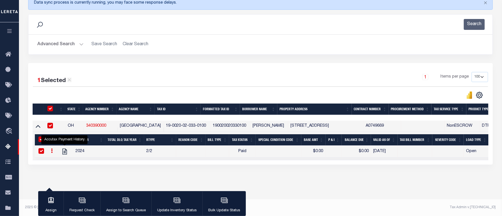
checkbox input "true"
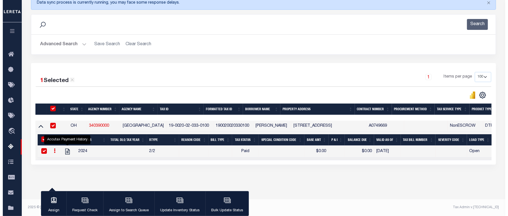
scroll to position [84, 0]
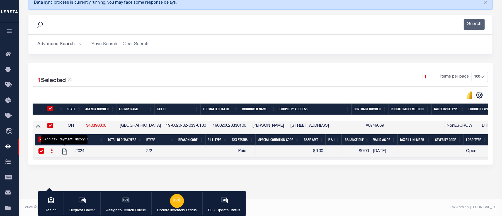
click at [183, 201] on div "button" at bounding box center [177, 201] width 14 height 14
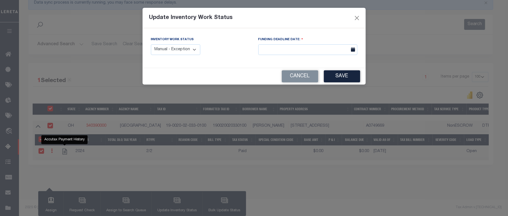
drag, startPoint x: 167, startPoint y: 50, endPoint x: 168, endPoint y: 55, distance: 4.5
click at [167, 50] on select "Manual - Exception Pended - Awaiting Search Late Add Exception Completed" at bounding box center [176, 49] width 50 height 11
select select "4"
click at [151, 44] on select "Manual - Exception Pended - Awaiting Search Late Add Exception Completed" at bounding box center [176, 49] width 50 height 11
click at [333, 78] on button "Save" at bounding box center [342, 76] width 36 height 12
